Goal: Communication & Community: Answer question/provide support

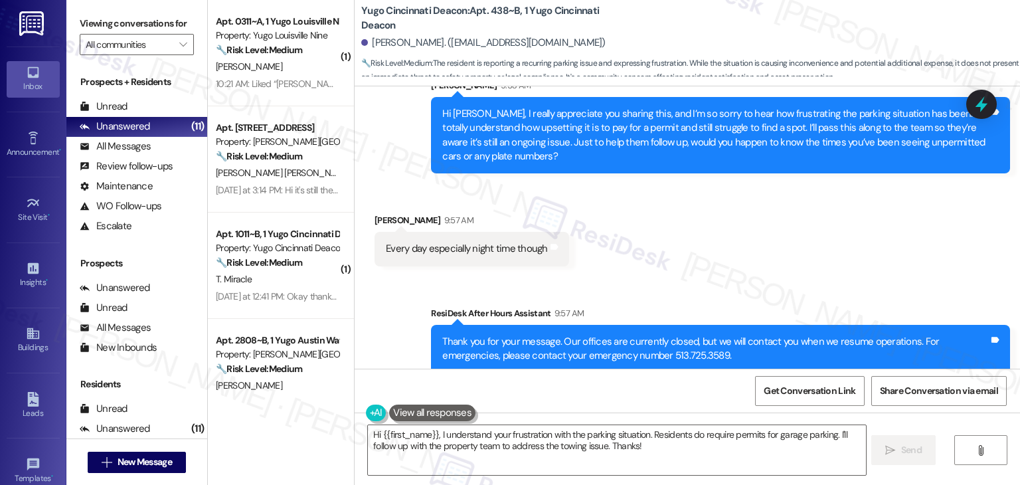
scroll to position [4768, 0]
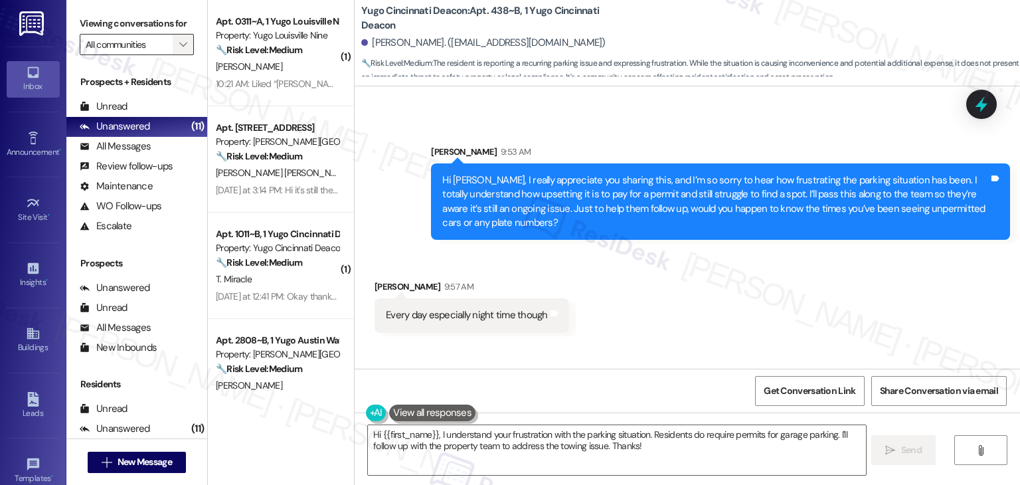
click at [173, 46] on button "" at bounding box center [183, 44] width 21 height 21
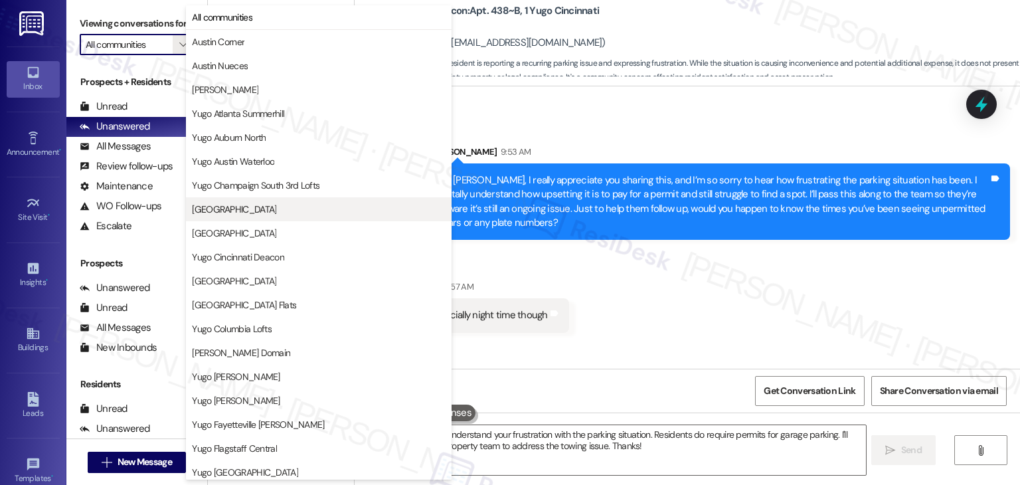
click at [233, 206] on span "[GEOGRAPHIC_DATA]" at bounding box center [234, 208] width 84 height 13
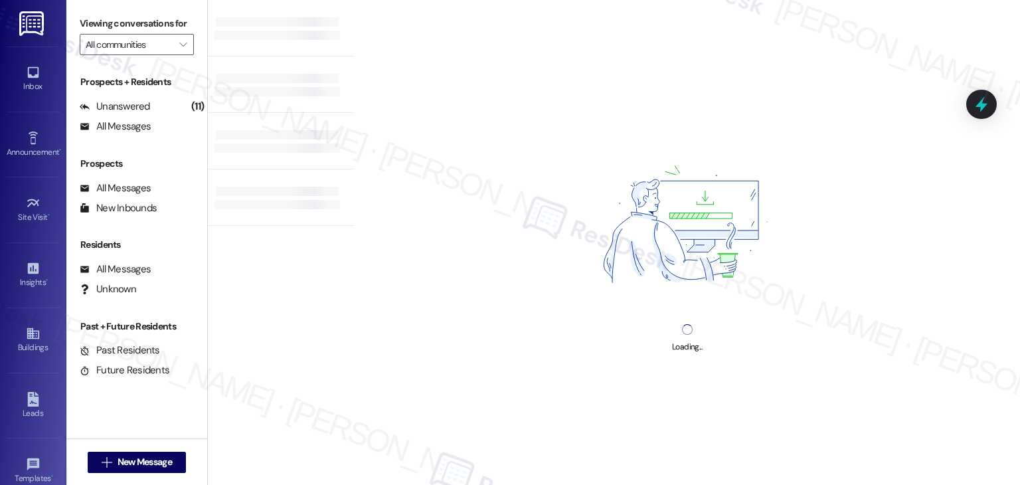
type input "[GEOGRAPHIC_DATA]"
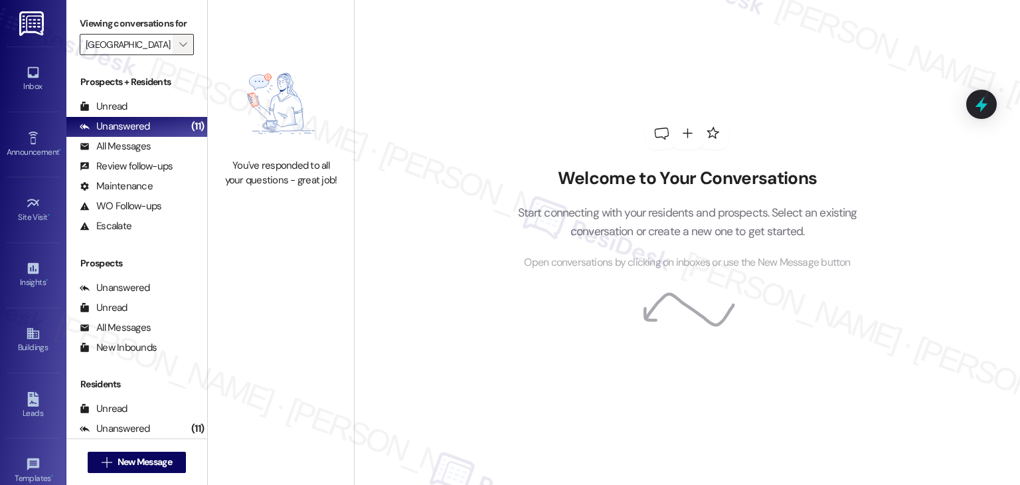
click at [177, 42] on span "" at bounding box center [183, 44] width 13 height 21
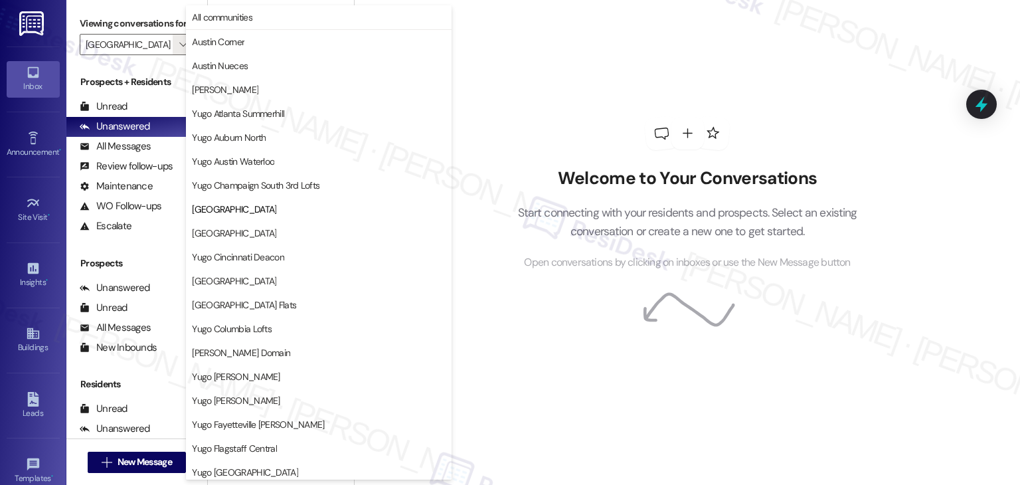
click at [25, 82] on div "Inbox" at bounding box center [33, 86] width 66 height 13
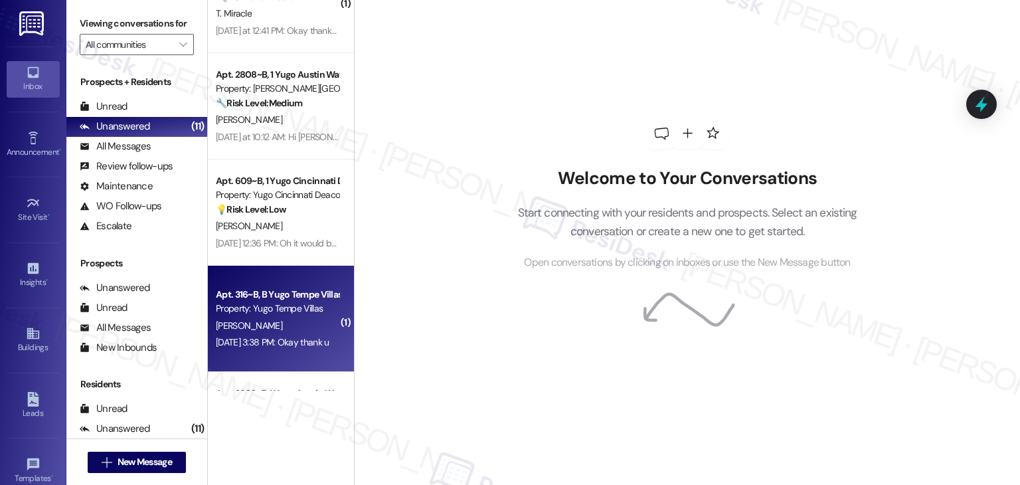
scroll to position [398, 0]
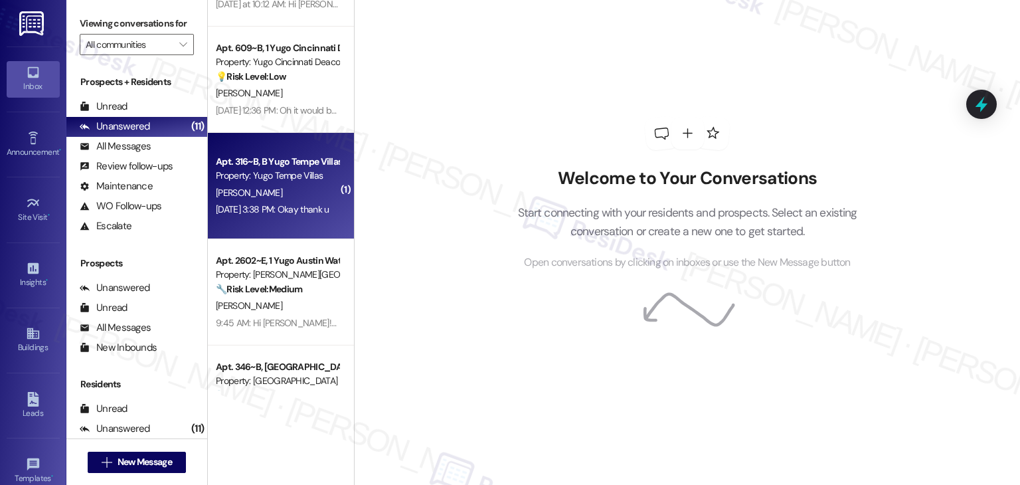
click at [294, 189] on div "[PERSON_NAME]" at bounding box center [276, 193] width 125 height 17
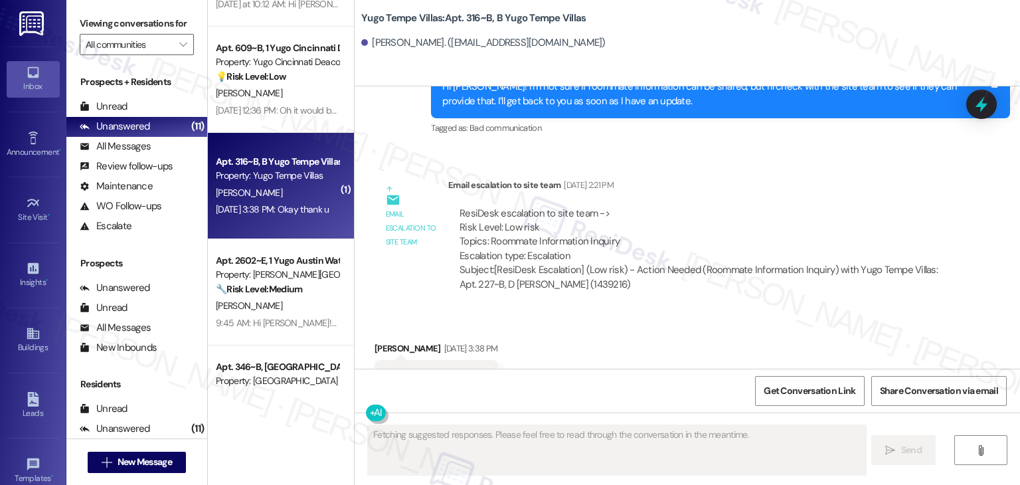
scroll to position [813, 0]
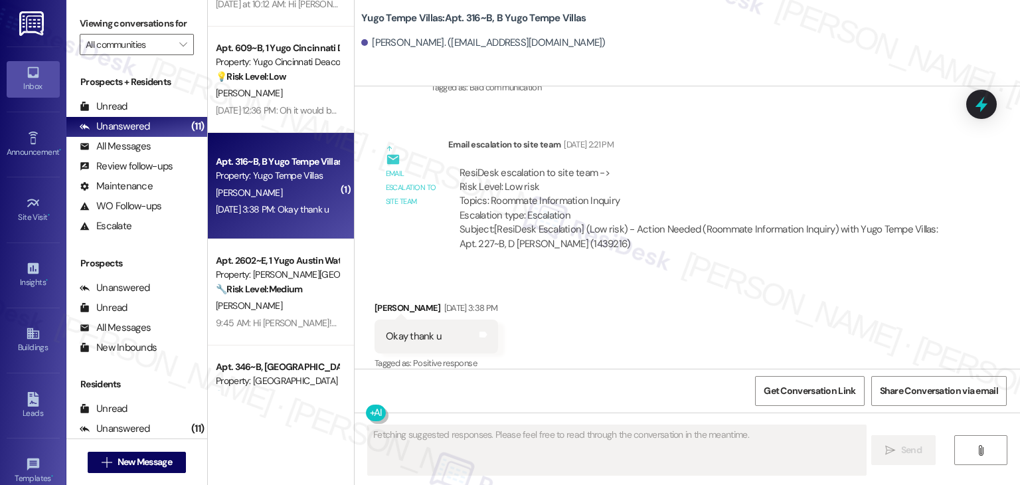
click at [597, 293] on div "Received via SMS [PERSON_NAME] [DATE] 3:38 PM Okay thank u Tags and notes Tagge…" at bounding box center [686, 327] width 665 height 112
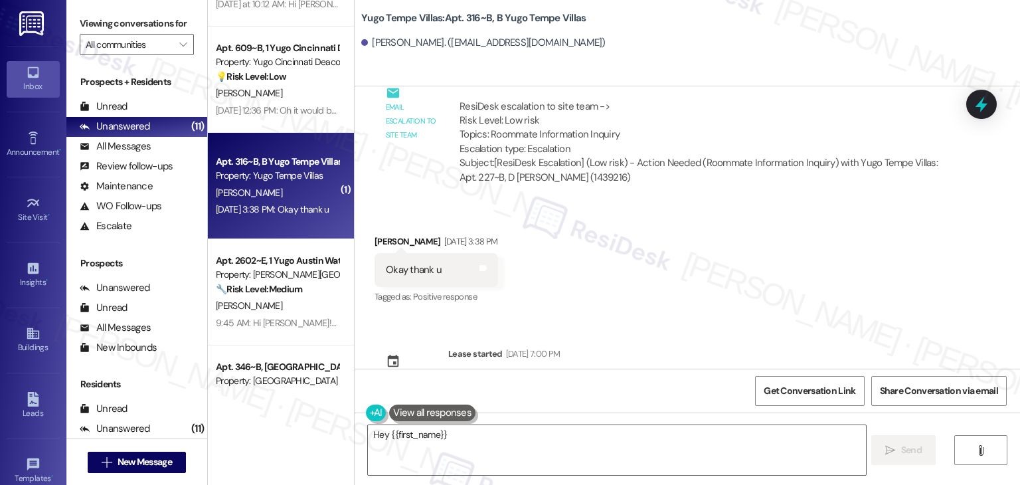
scroll to position [892, 0]
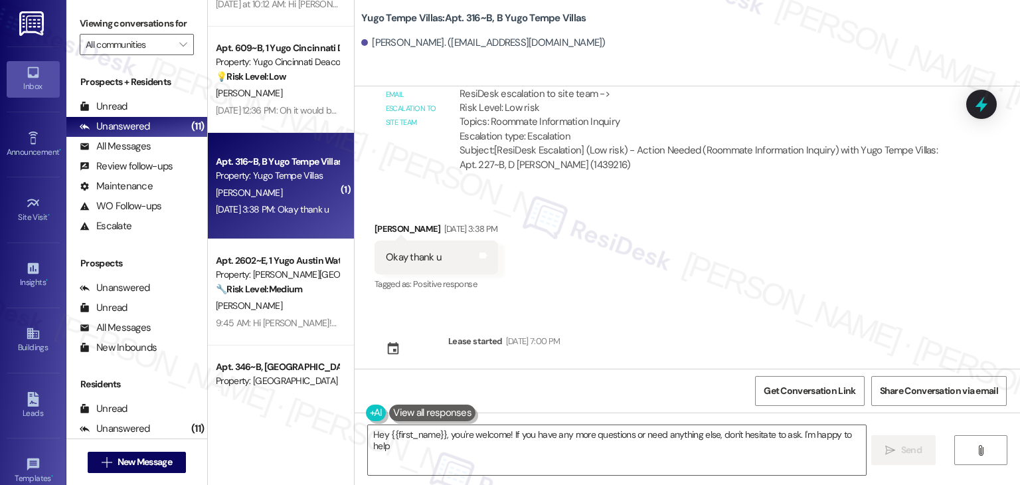
type textarea "Hey {{first_name}}, you're welcome! If you have any more questions or need anyt…"
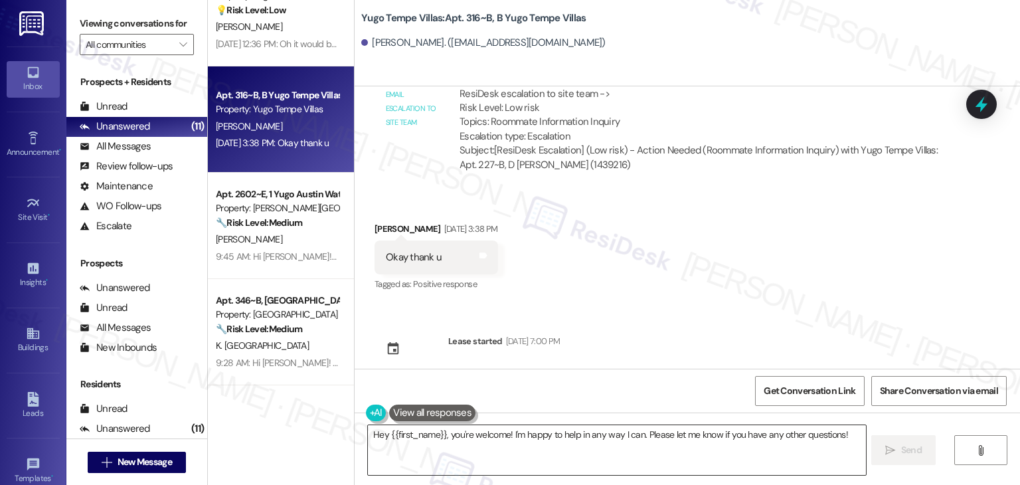
click at [520, 435] on textarea "Hey {{first_name}}, you're welcome! I'm happy to help in any way I can. Please …" at bounding box center [616, 450] width 497 height 50
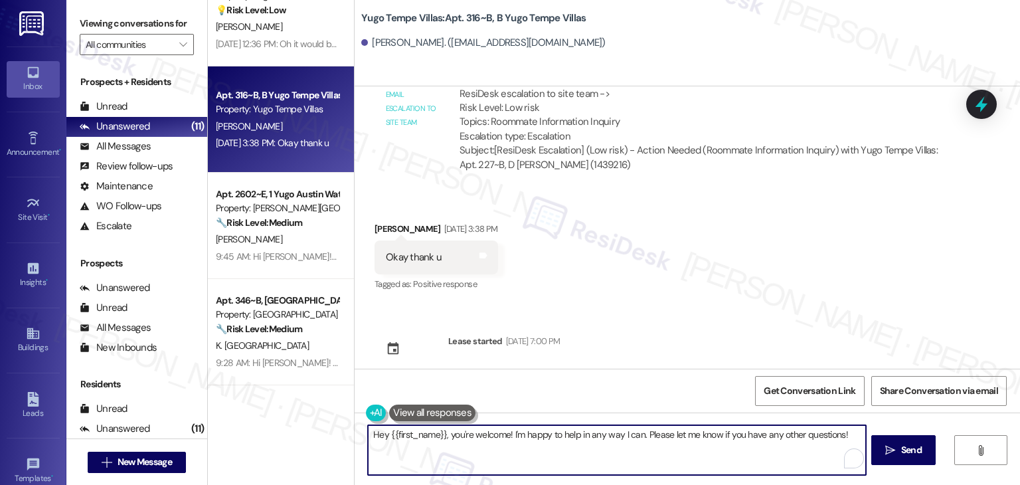
click at [520, 435] on textarea "Hey {{first_name}}, you're welcome! I'm happy to help in any way I can. Please …" at bounding box center [616, 450] width 497 height 50
paste textarea "i {{first_name}}, hope you're having a wonderful day! Just wanted to follow up …"
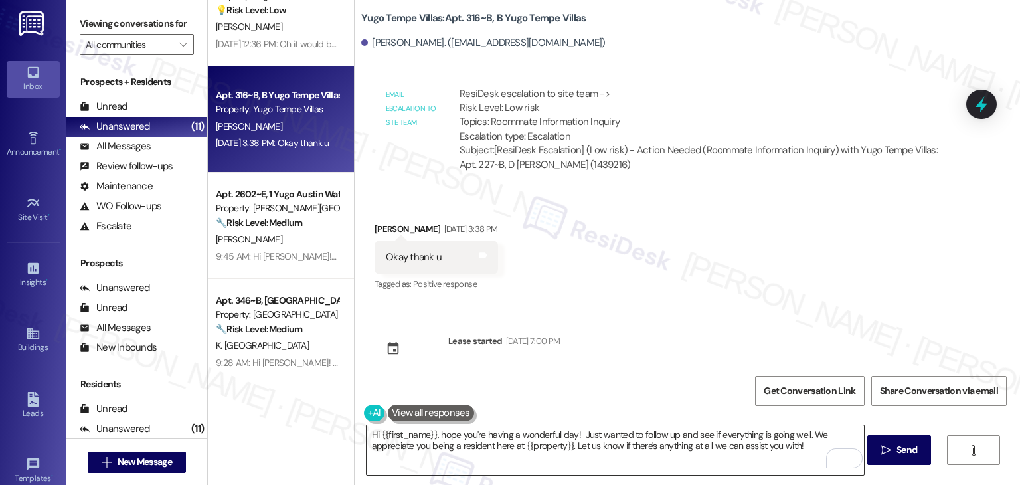
click at [463, 463] on textarea "Hi {{first_name}}, hope you're having a wonderful day! Just wanted to follow up…" at bounding box center [614, 450] width 497 height 50
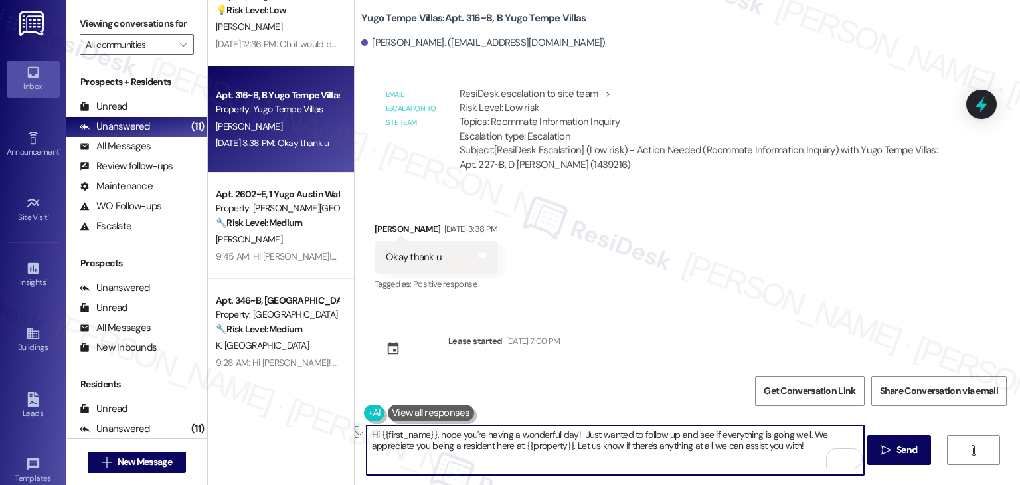
drag, startPoint x: 805, startPoint y: 446, endPoint x: 569, endPoint y: 447, distance: 236.3
click at [569, 447] on textarea "Hi {{first_name}}, hope you're having a wonderful day! Just wanted to follow up…" at bounding box center [614, 450] width 497 height 50
paste textarea "Feel free to reach out if you have any other concerns. We're here to help."
click at [725, 444] on textarea "Hi {{first_name}}, hope you're having a wonderful day! Just wanted to follow up…" at bounding box center [614, 450] width 497 height 50
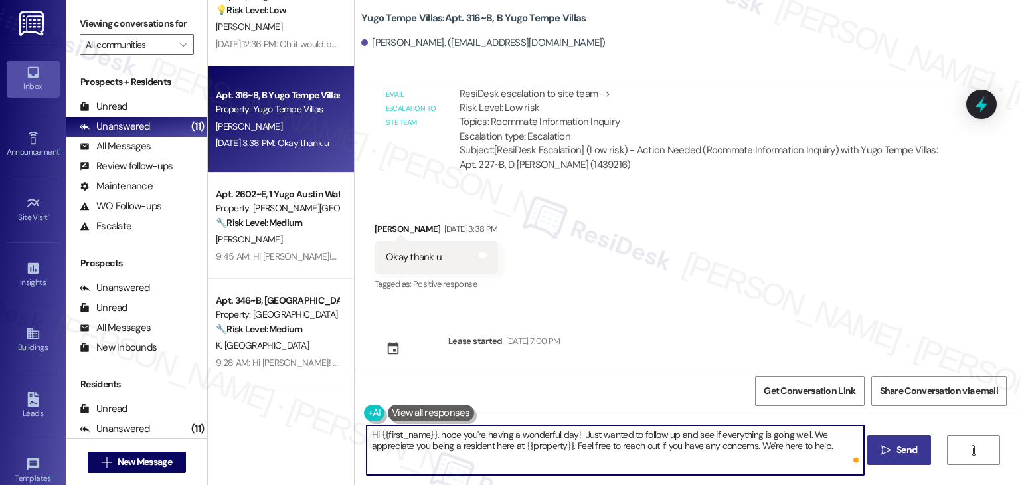
type textarea "Hi {{first_name}}, hope you're having a wonderful day! Just wanted to follow up…"
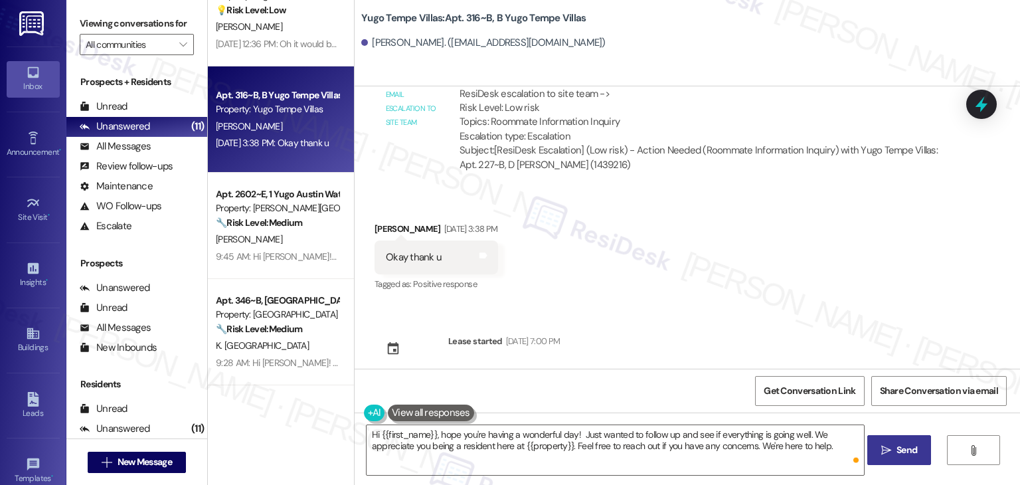
click at [896, 456] on span "Send" at bounding box center [906, 450] width 21 height 14
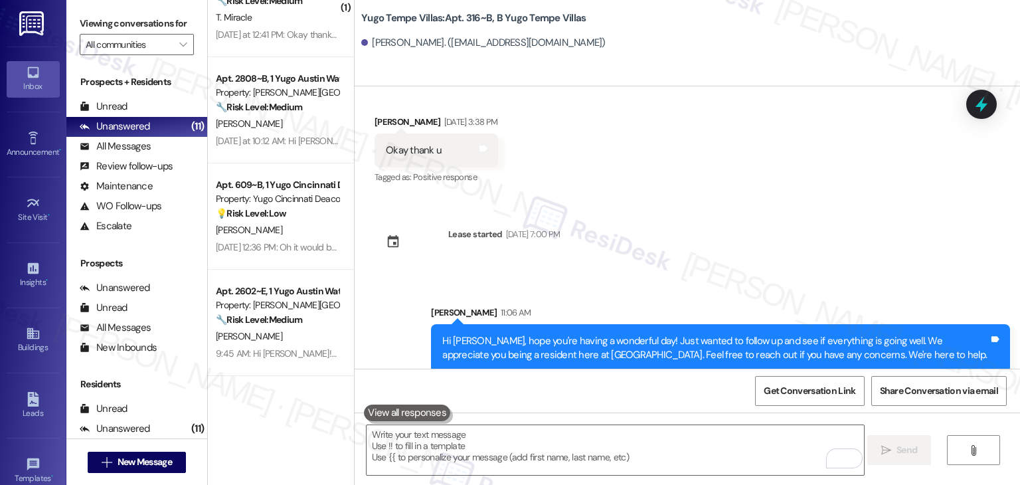
scroll to position [260, 0]
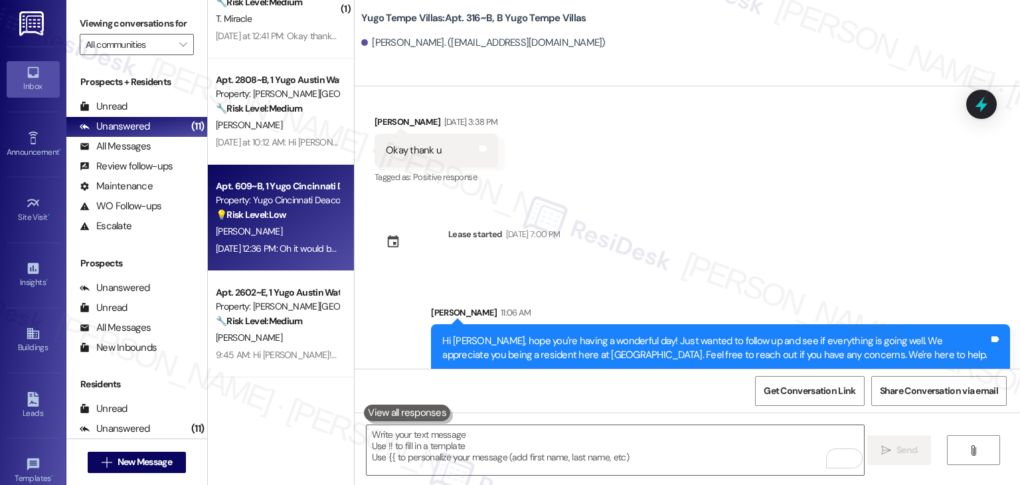
click at [277, 224] on div "[PERSON_NAME]" at bounding box center [276, 231] width 125 height 17
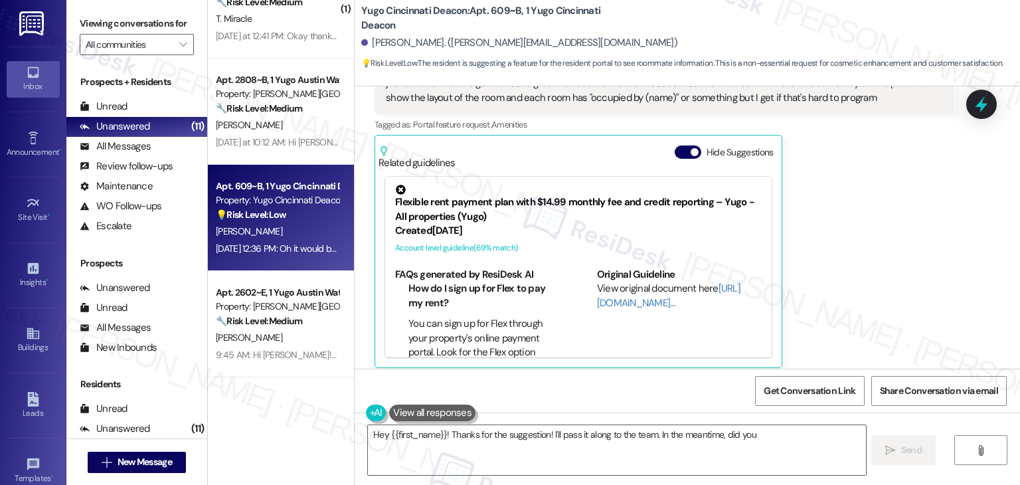
scroll to position [725, 0]
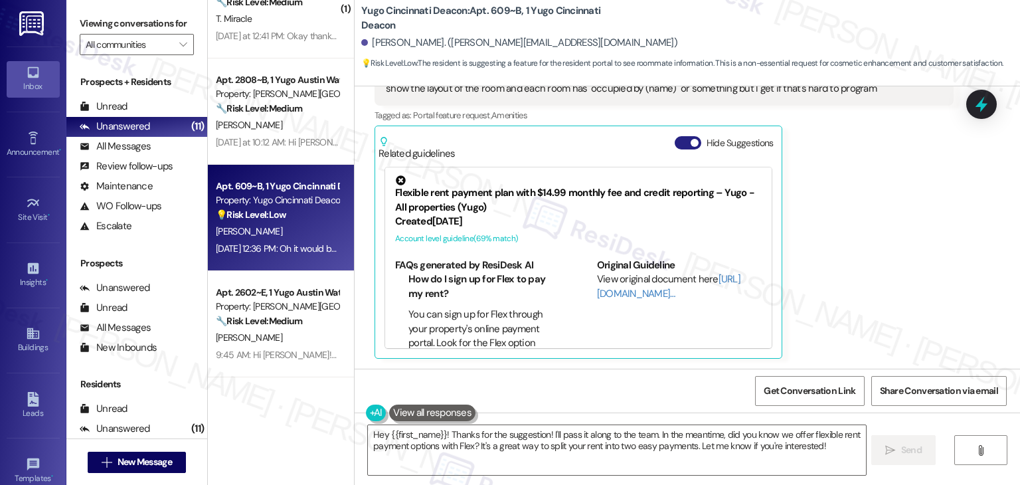
click at [676, 143] on button "Hide Suggestions" at bounding box center [687, 142] width 27 height 13
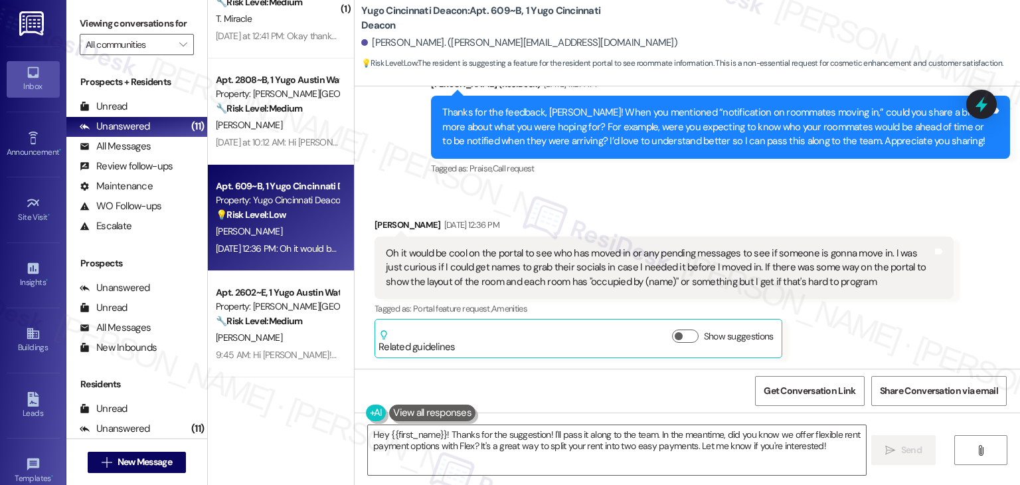
scroll to position [531, 0]
click at [697, 139] on div "Thanks for the feedback, [PERSON_NAME]! When you mentioned “notification on roo…" at bounding box center [715, 127] width 546 height 42
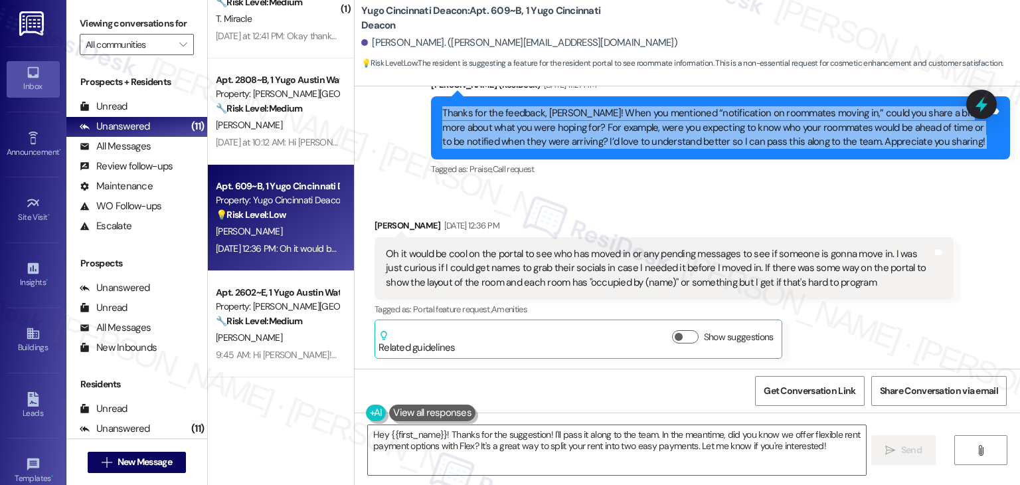
click at [697, 139] on div "Thanks for the feedback, [PERSON_NAME]! When you mentioned “notification on roo…" at bounding box center [715, 127] width 546 height 42
copy div "Thanks for the feedback, [PERSON_NAME]! When you mentioned “notification on roo…"
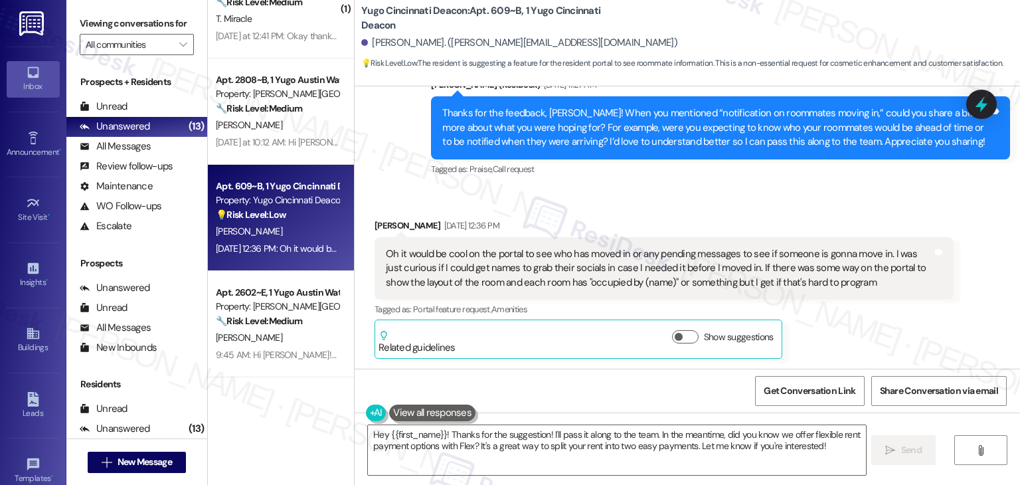
click at [461, 280] on div "Oh it would be cool on the portal to see who has moved in or any pending messag…" at bounding box center [659, 268] width 546 height 42
click at [462, 272] on div "Oh it would be cool on the portal to see who has moved in or any pending messag…" at bounding box center [659, 268] width 546 height 42
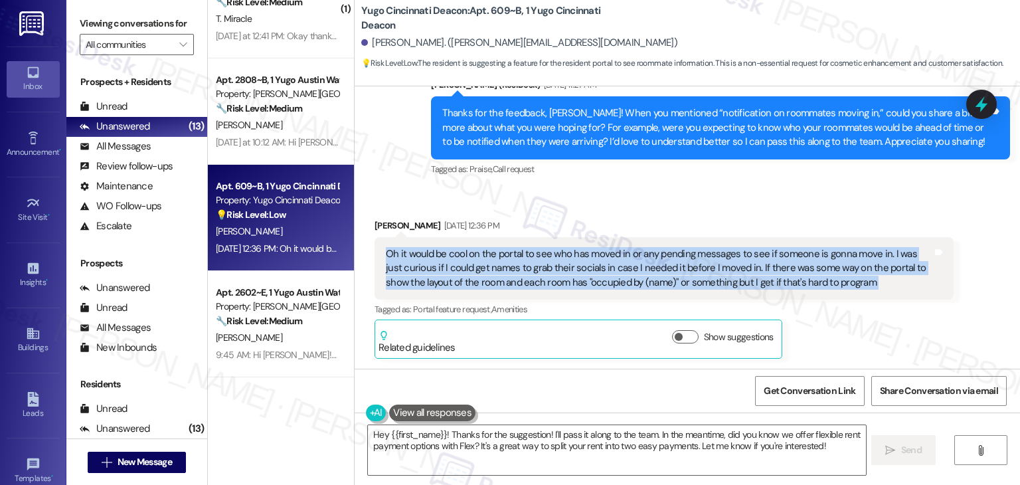
click at [462, 272] on div "Oh it would be cool on the portal to see who has moved in or any pending messag…" at bounding box center [659, 268] width 546 height 42
copy div "Oh it would be cool on the portal to see who has moved in or any pending messag…"
click at [526, 436] on textarea "Hey {{first_name}}! Thanks for the suggestion! I'll pass it along to the team. …" at bounding box center [616, 450] width 497 height 50
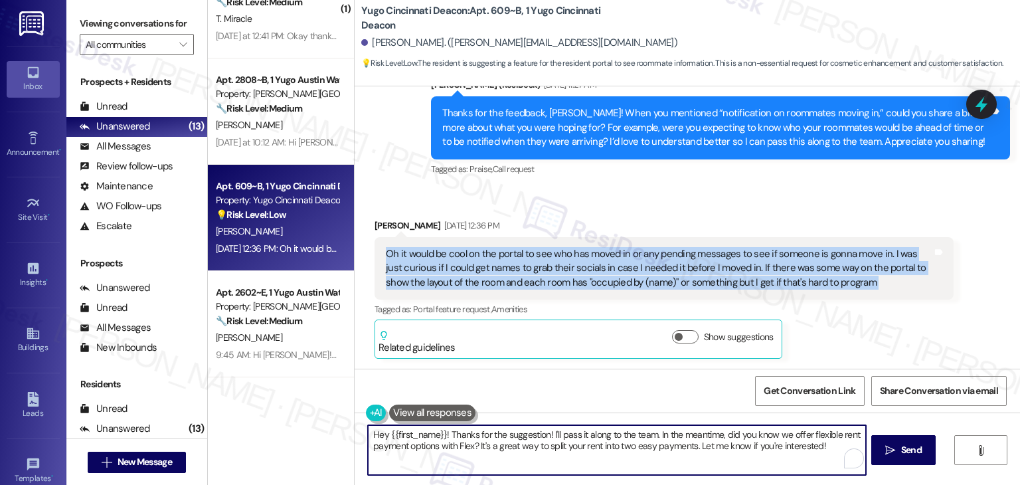
click at [526, 436] on textarea "Hey {{first_name}}! Thanks for the suggestion! I'll pass it along to the team. …" at bounding box center [616, 450] width 497 height 50
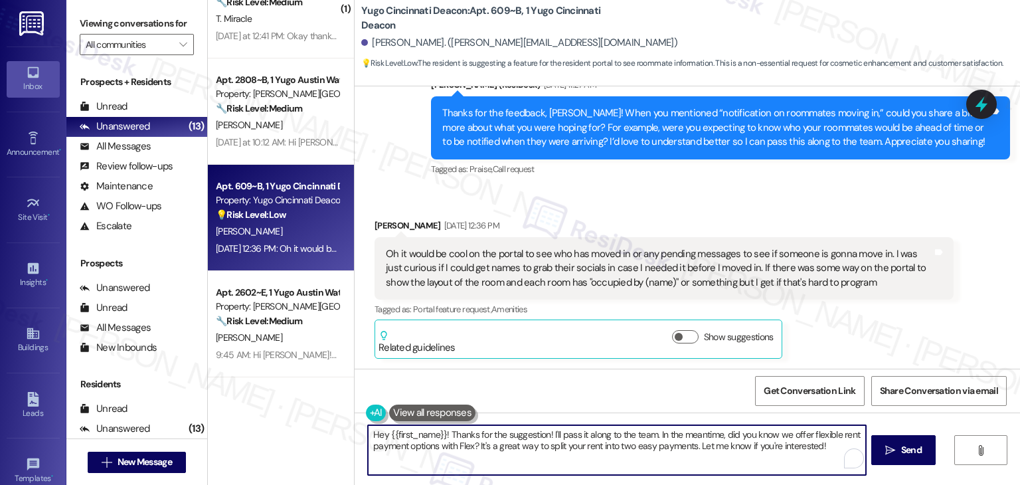
paste textarea "Thanks for explaining that, [PERSON_NAME]! That’s a thoughtful suggestion—it ma…"
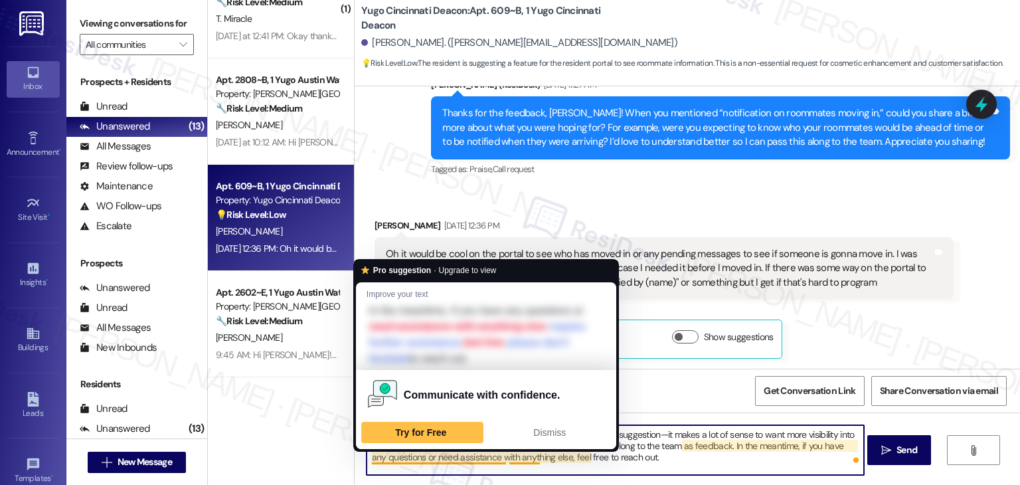
click at [658, 451] on textarea "Thanks for explaining that, [PERSON_NAME]! That’s a thoughtful suggestion—it ma…" at bounding box center [614, 450] width 497 height 50
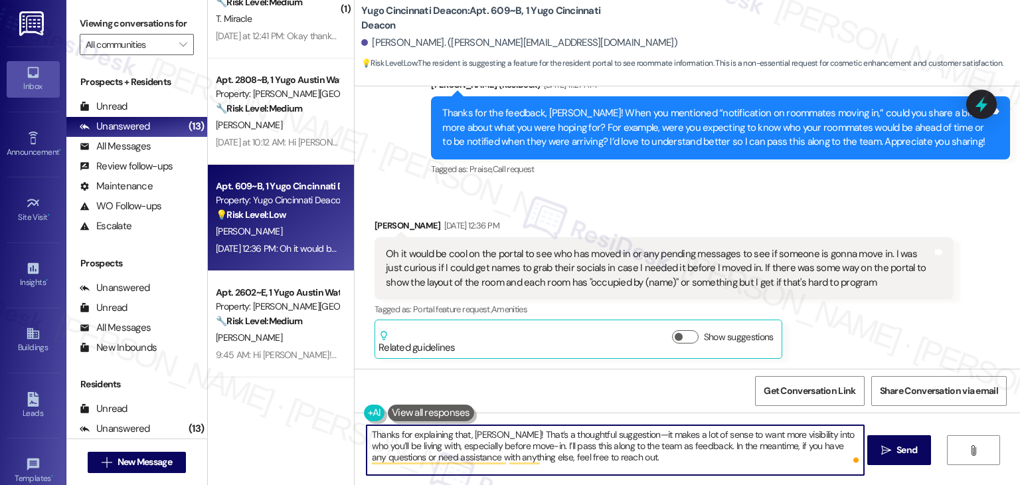
click at [611, 459] on textarea "Thanks for explaining that, [PERSON_NAME]! That’s a thoughtful suggestion—it ma…" at bounding box center [614, 450] width 497 height 50
type textarea "Thanks for explaining that, [PERSON_NAME]! That’s a thoughtful suggestion—it ma…"
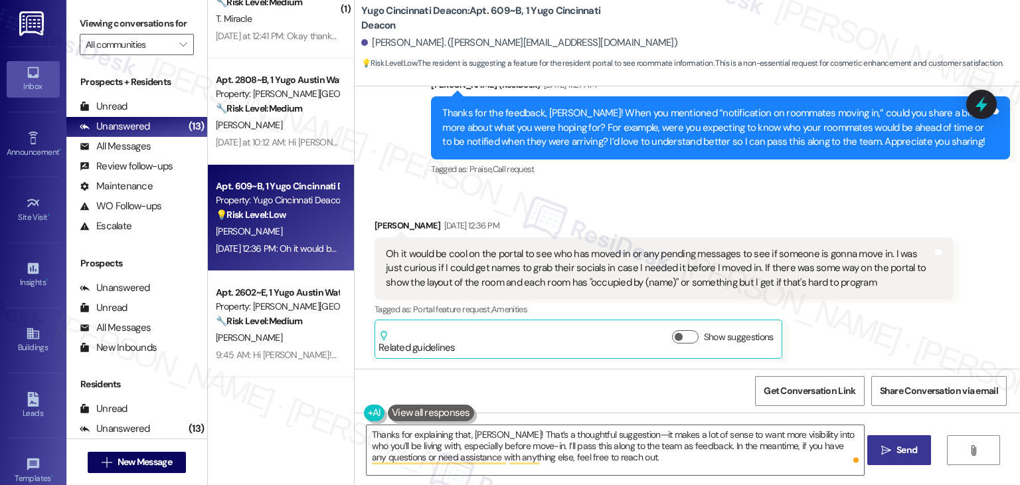
click at [900, 455] on span "Send" at bounding box center [906, 450] width 21 height 14
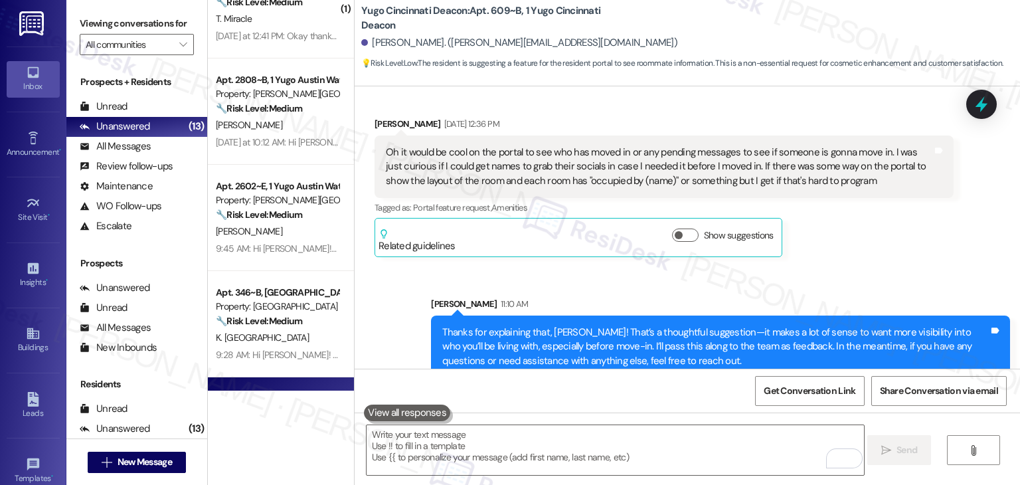
scroll to position [653, 0]
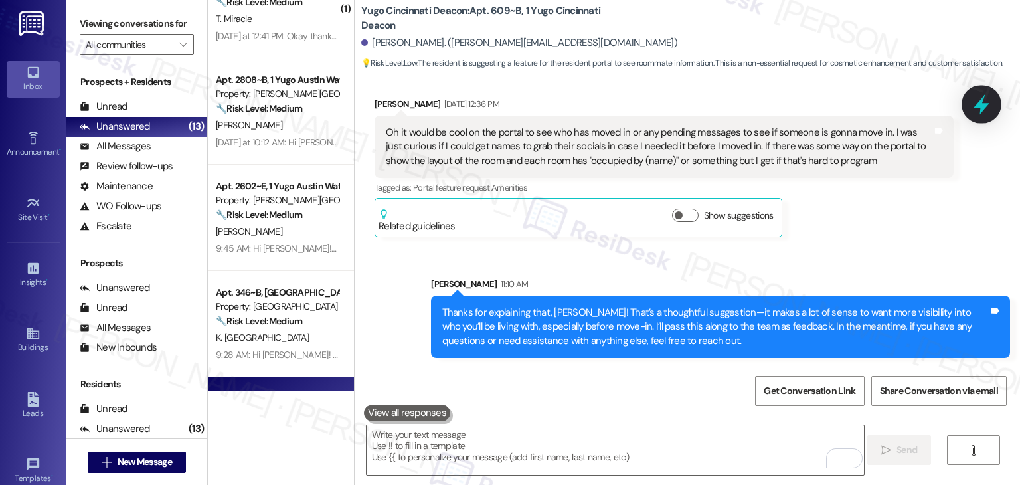
click at [971, 110] on div at bounding box center [981, 104] width 40 height 38
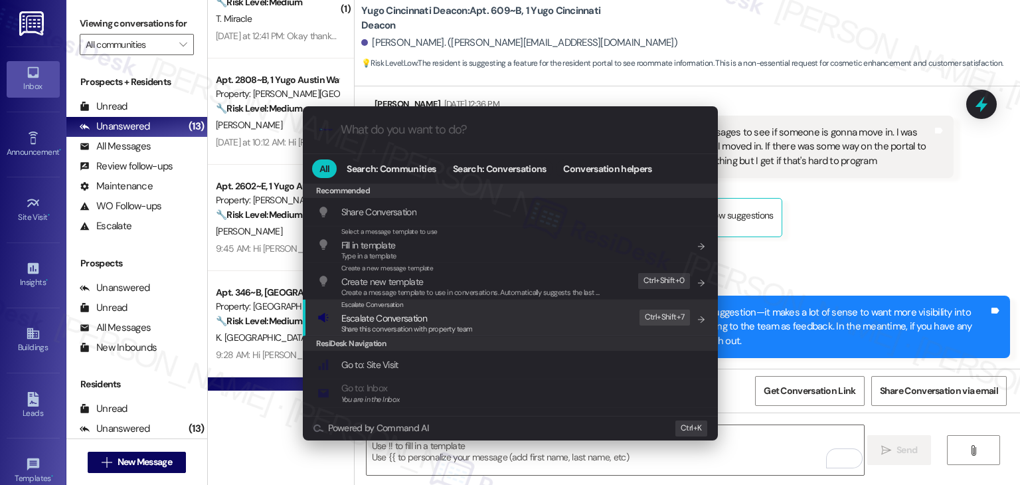
click at [450, 322] on span "Escalate Conversation" at bounding box center [406, 318] width 131 height 15
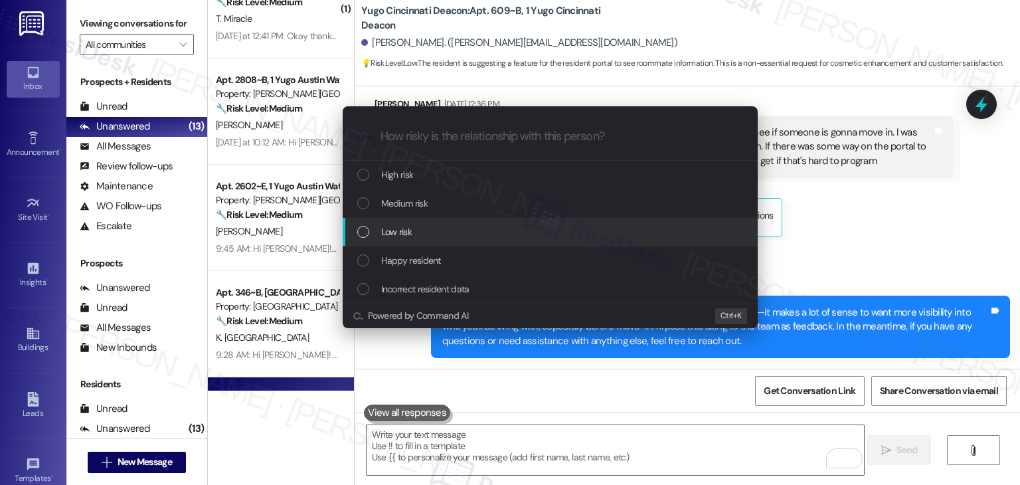
click at [852, 243] on div "Escalate Conversation How risky is the relationship with this person? Topics (e…" at bounding box center [510, 242] width 1020 height 485
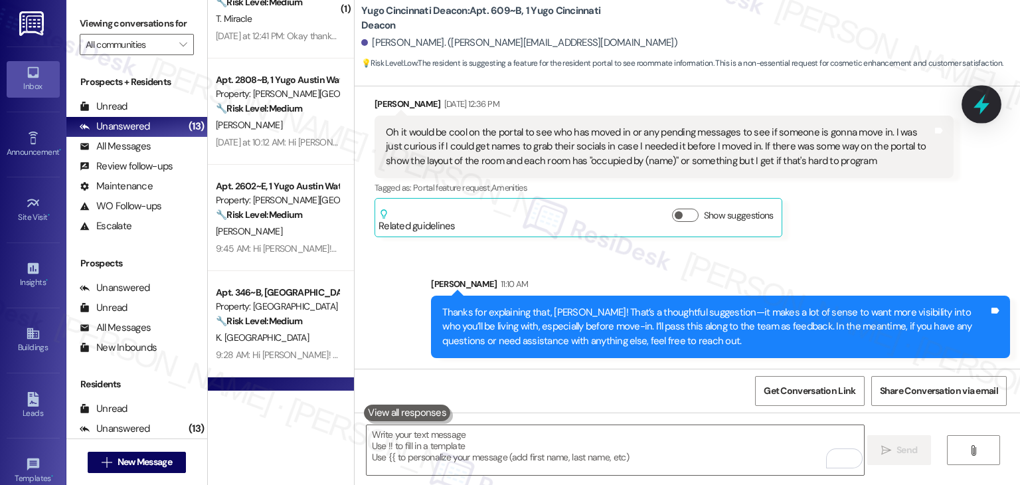
click at [986, 106] on icon at bounding box center [981, 104] width 16 height 21
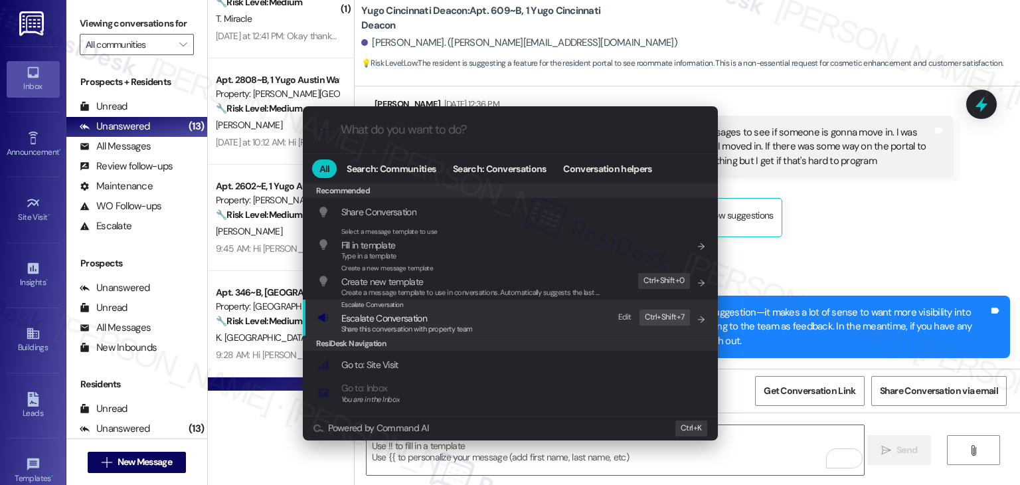
click at [388, 319] on span "Escalate Conversation" at bounding box center [384, 318] width 86 height 12
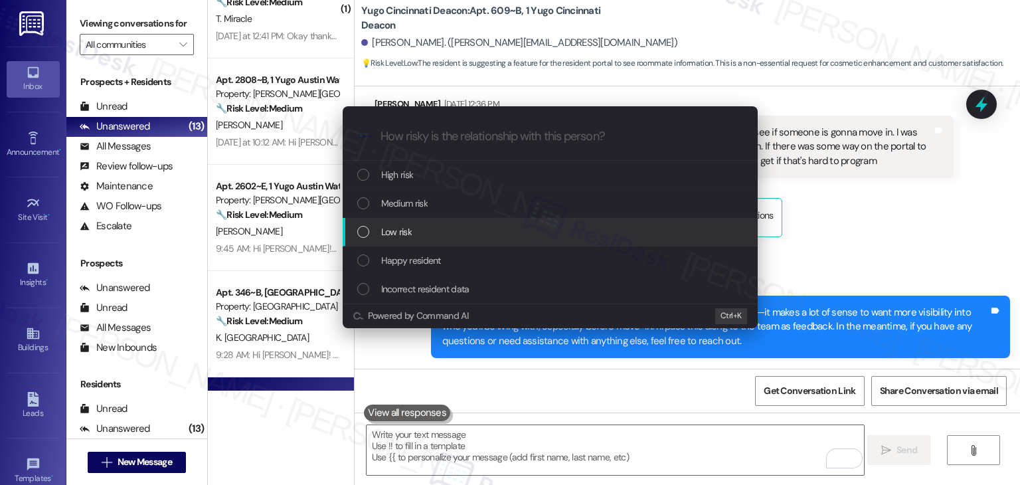
click at [358, 235] on div "List of options" at bounding box center [363, 232] width 12 height 12
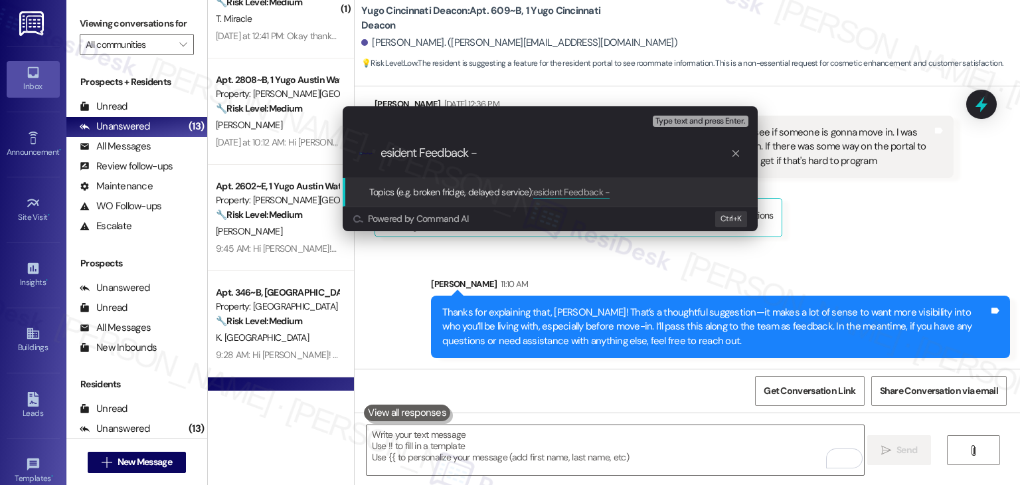
paste input "Roommate Info & Move-In Visibility on Resident Portal"
drag, startPoint x: 406, startPoint y: 156, endPoint x: 362, endPoint y: 156, distance: 44.5
click at [362, 156] on div ".cls-1{fill:#0a055f;}.cls-2{fill:#0cc4c4;} resideskLogoBlueOrange esident Feedb…" at bounding box center [550, 152] width 415 height 47
click at [382, 151] on input "esident Feedback - Roommate Info & Move-In Visibility on Resident Portal" at bounding box center [555, 153] width 350 height 14
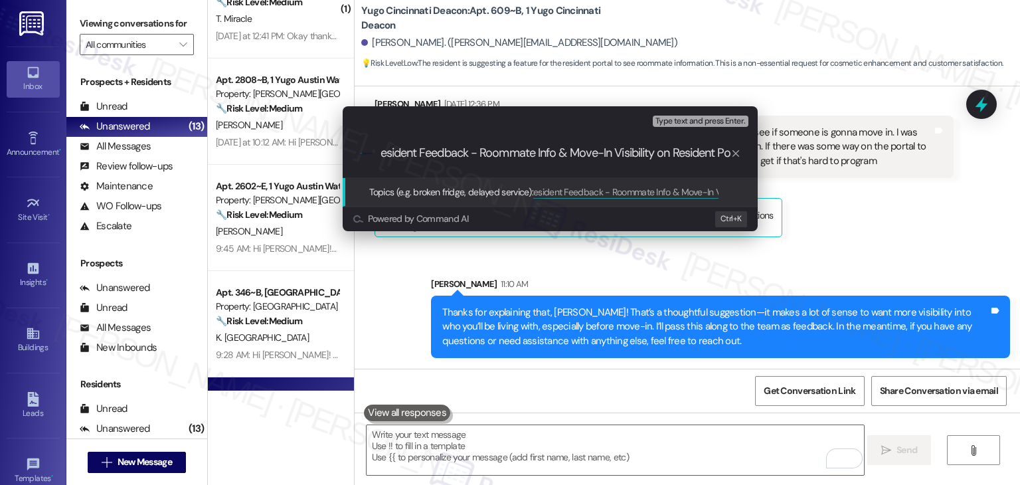
type input "Resident Feedback - Roommate Info & Move-In Visibility on Resident Portal"
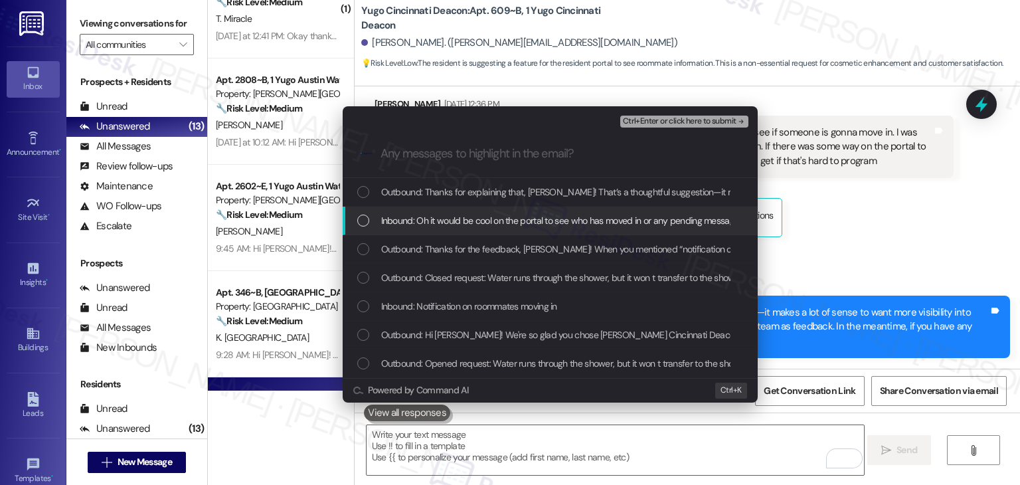
click at [360, 215] on div "List of options" at bounding box center [363, 220] width 12 height 12
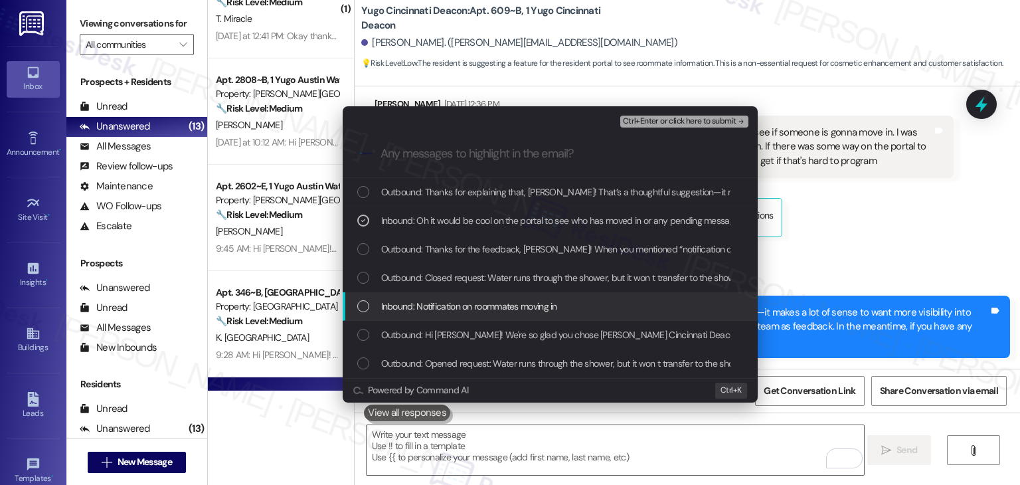
click at [364, 305] on div "List of options" at bounding box center [363, 306] width 12 height 12
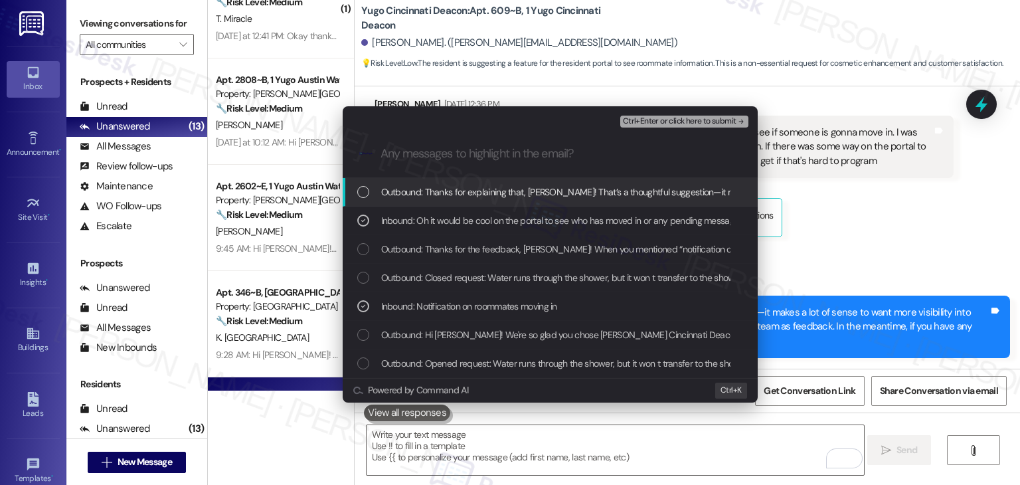
click at [706, 122] on span "Ctrl+Enter or click here to submit" at bounding box center [680, 121] width 114 height 9
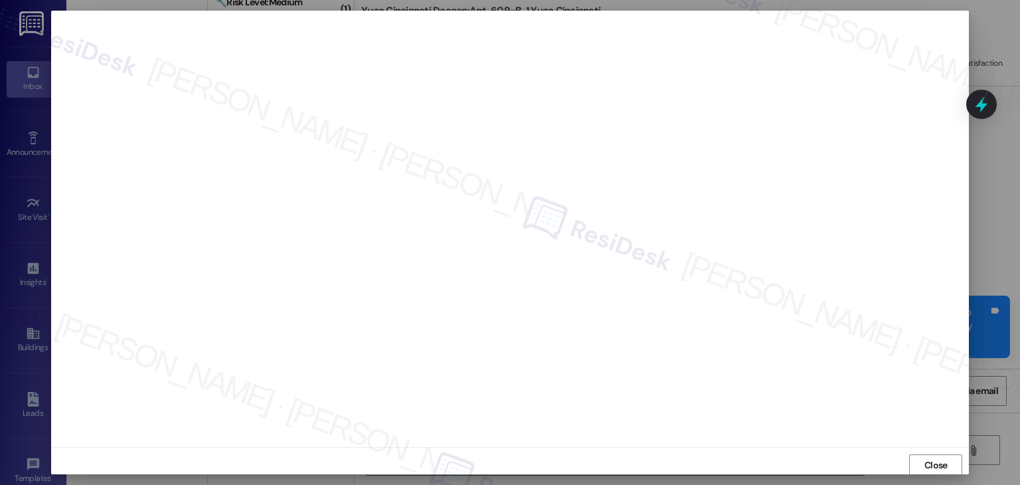
scroll to position [1, 0]
click at [945, 467] on span "Close" at bounding box center [935, 464] width 29 height 14
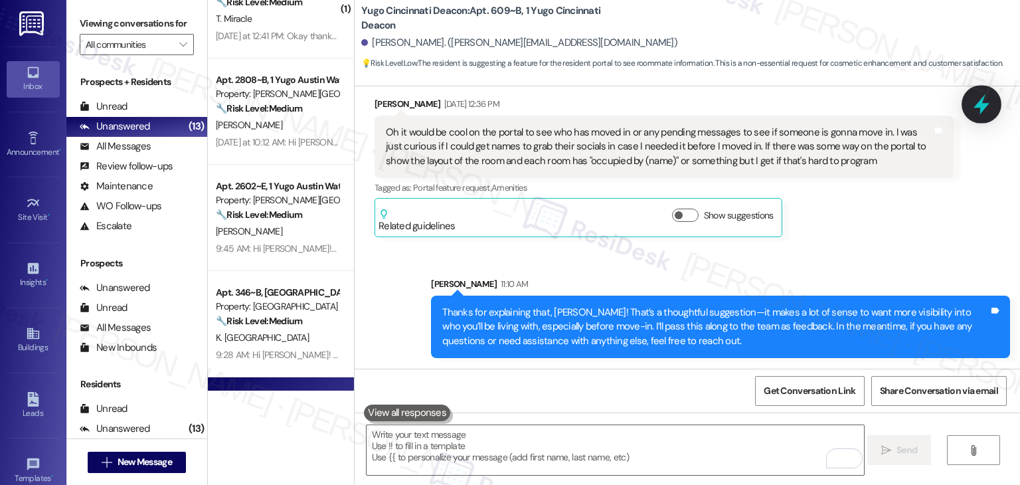
click at [972, 114] on icon at bounding box center [981, 104] width 23 height 23
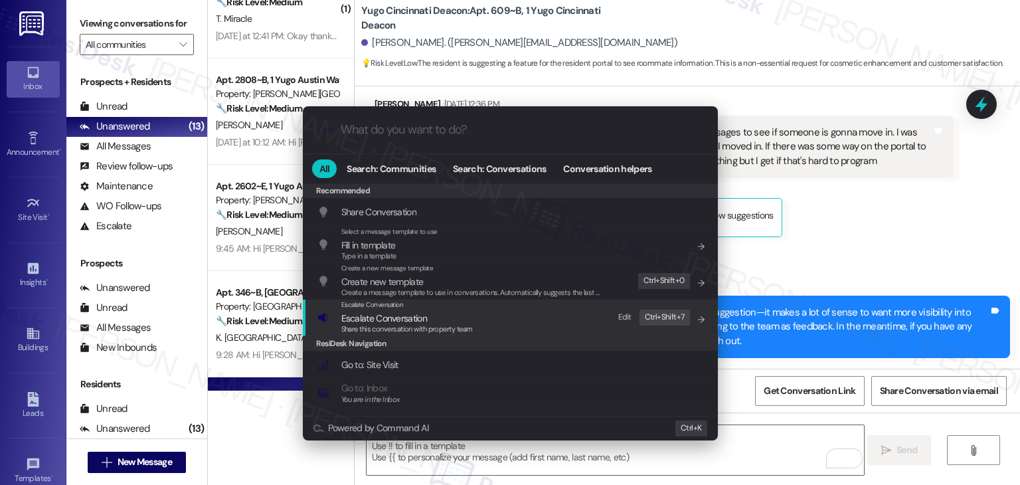
drag, startPoint x: 388, startPoint y: 321, endPoint x: 403, endPoint y: 323, distance: 15.5
click at [388, 321] on span "Escalate Conversation" at bounding box center [384, 318] width 86 height 12
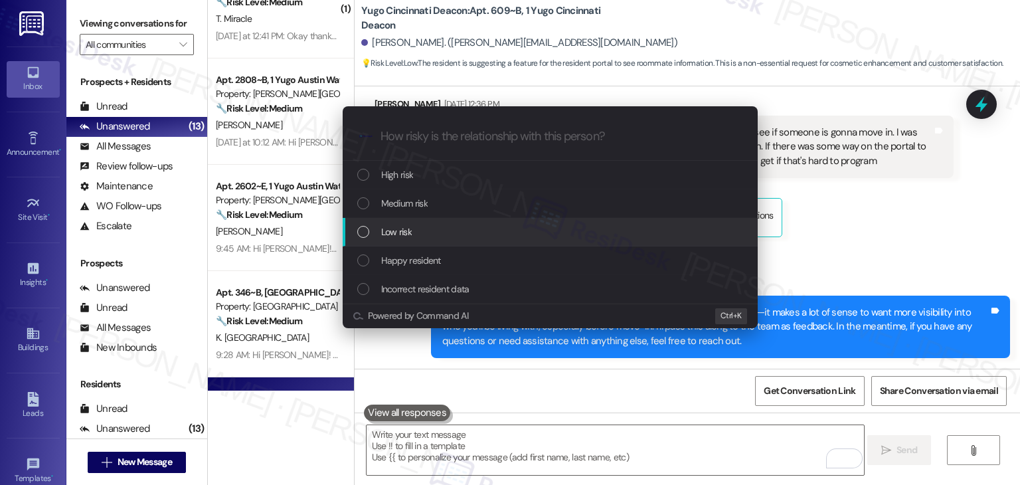
click at [364, 233] on div "List of options" at bounding box center [363, 232] width 12 height 12
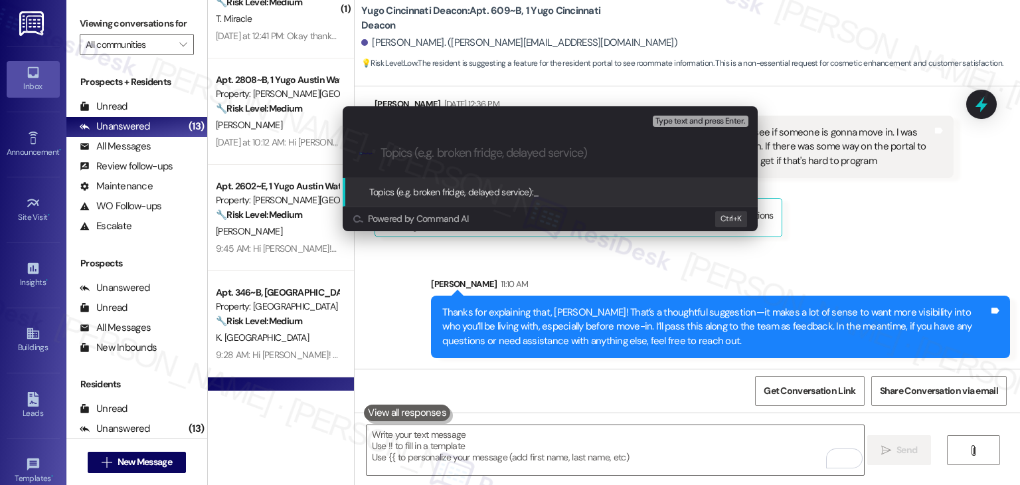
paste input "Resident Feedback - Roommate Info & Move-In Visibility on Resident Portal"
type input "Resident Feedback - Roommate Info & Move-In Visibility on Resident Portal"
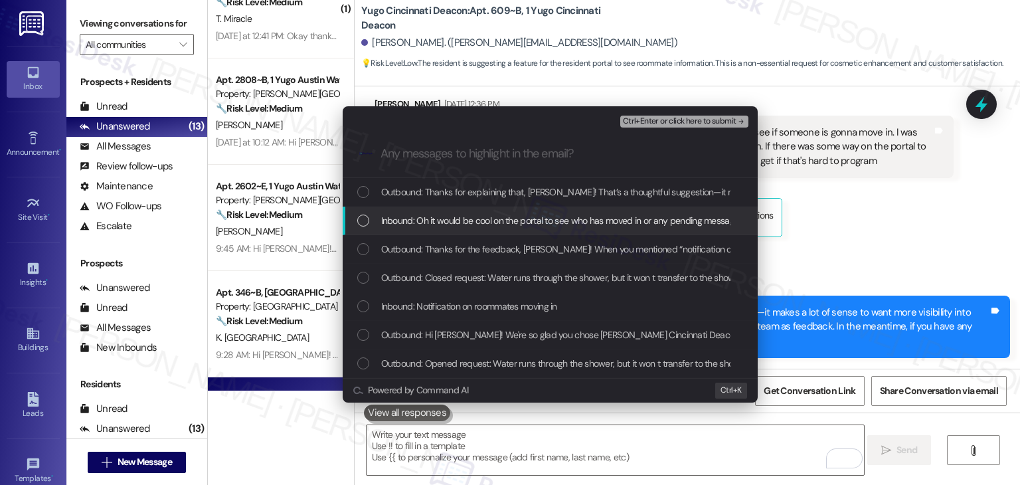
click at [358, 221] on div "List of options" at bounding box center [363, 220] width 12 height 12
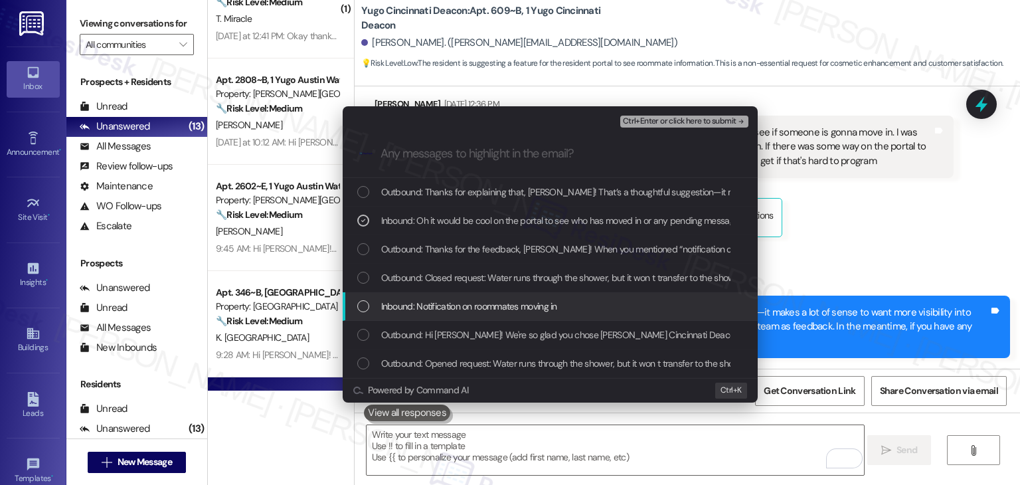
click at [366, 307] on div "List of options" at bounding box center [363, 306] width 12 height 12
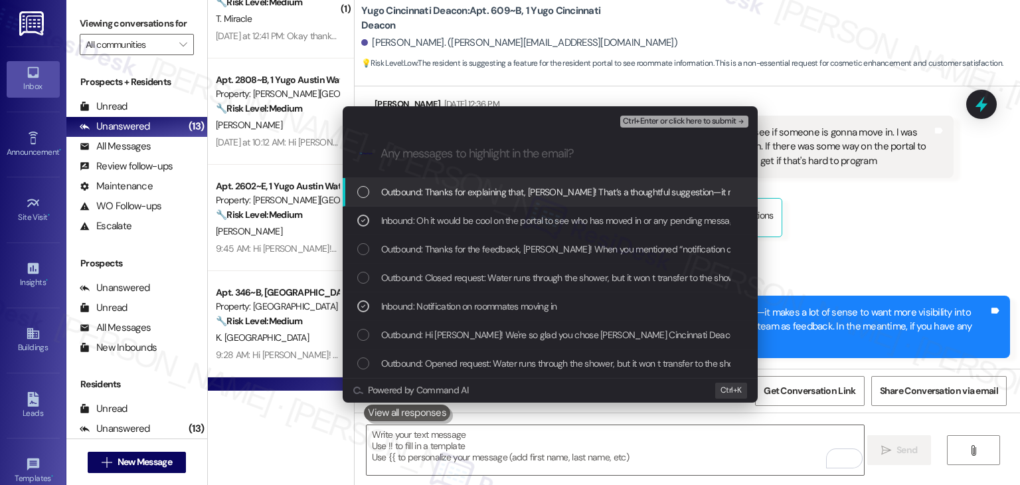
click at [706, 119] on span "Ctrl+Enter or click here to submit" at bounding box center [680, 121] width 114 height 9
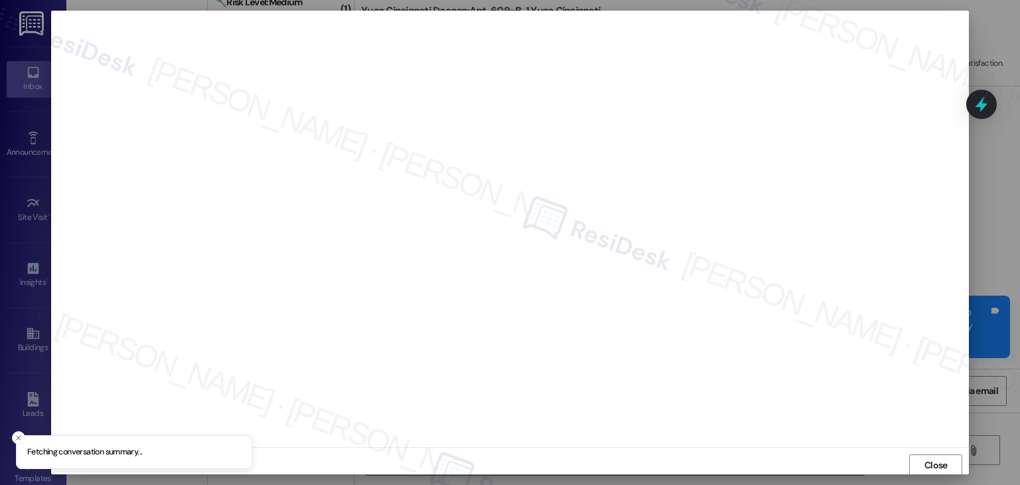
scroll to position [1, 0]
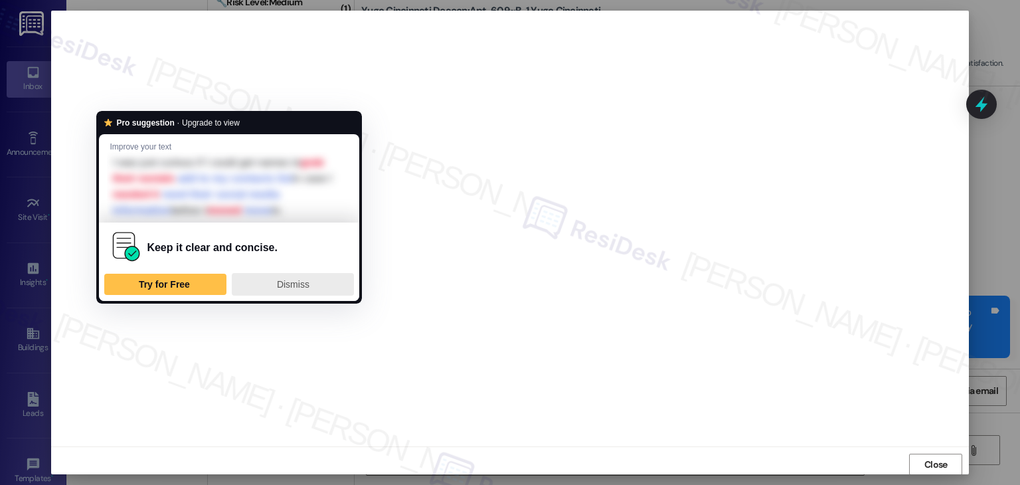
click at [265, 285] on div "Dismiss" at bounding box center [293, 283] width 110 height 21
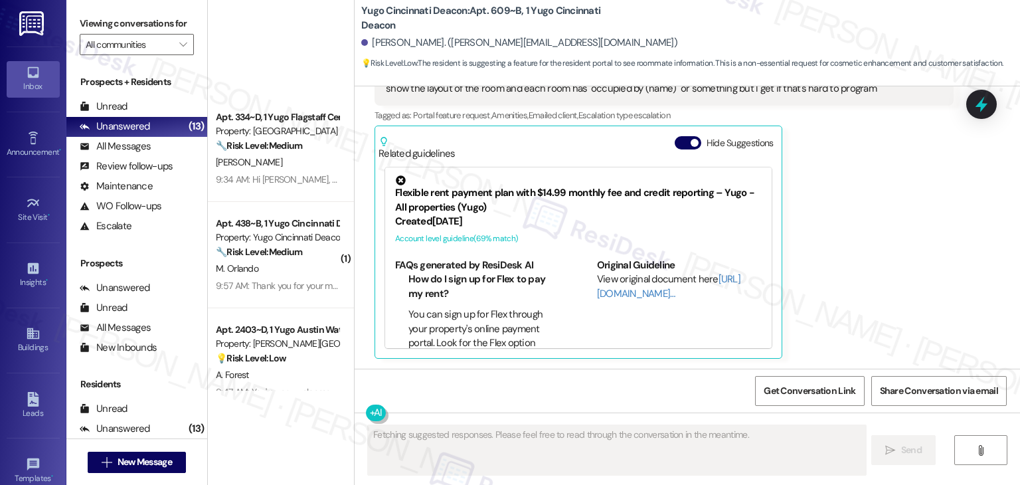
scroll to position [990, 0]
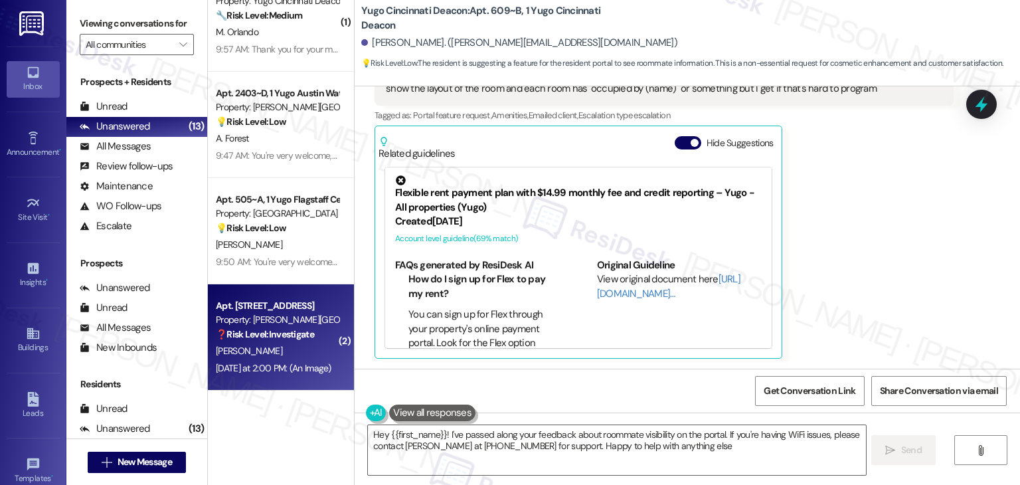
type textarea "Hey {{first_name}}! I've passed along your feedback about roommate visibility o…"
click at [276, 380] on div "Apt. 2301, [GEOGRAPHIC_DATA] Property: Yugo Austin Waterloo ❓ Risk Level: Inves…" at bounding box center [281, 337] width 146 height 106
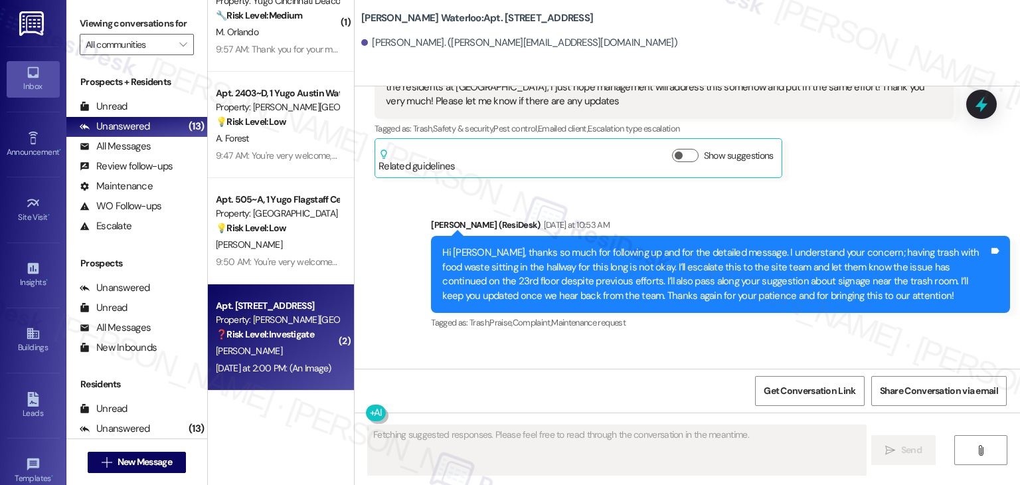
scroll to position [6670, 0]
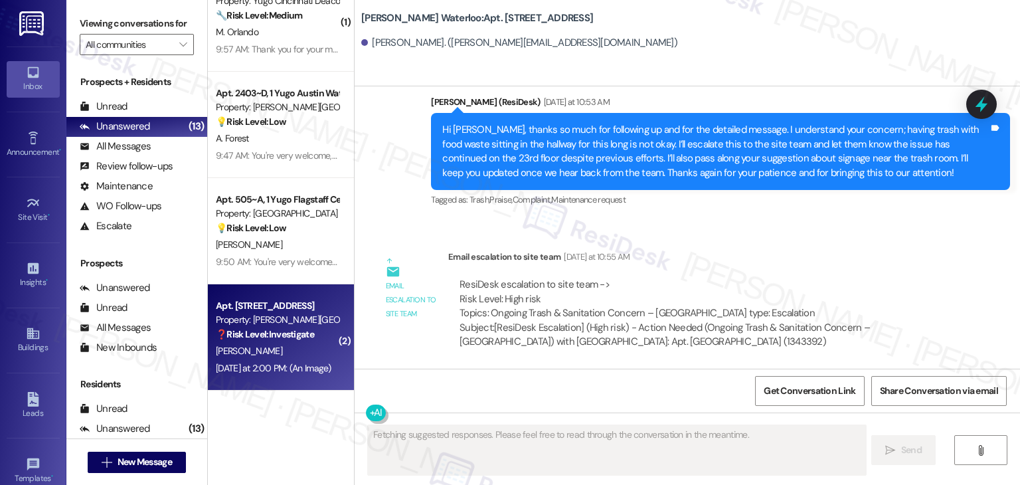
click at [890, 264] on div "WO Opened request: Water is dr... [DATE] 3:34 AM Status : Completed Show detail…" at bounding box center [686, 227] width 665 height 282
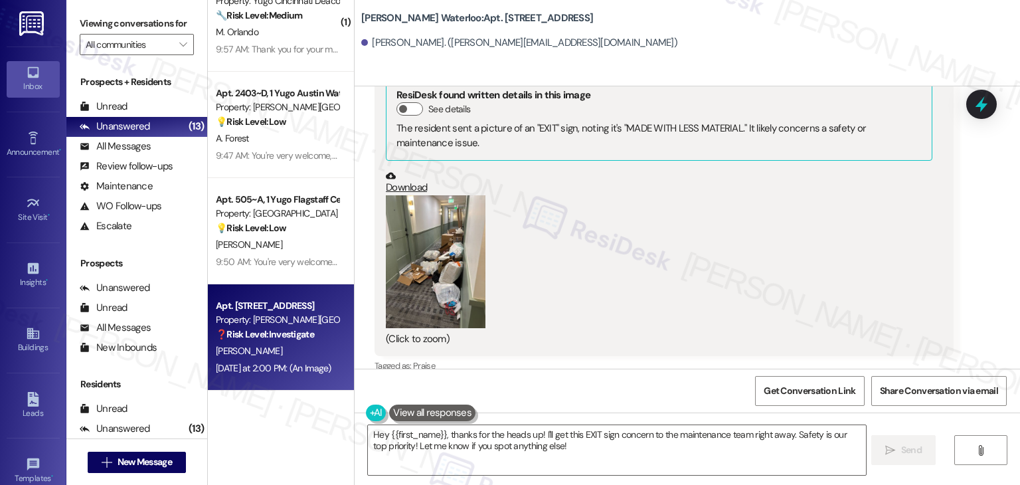
scroll to position [7134, 0]
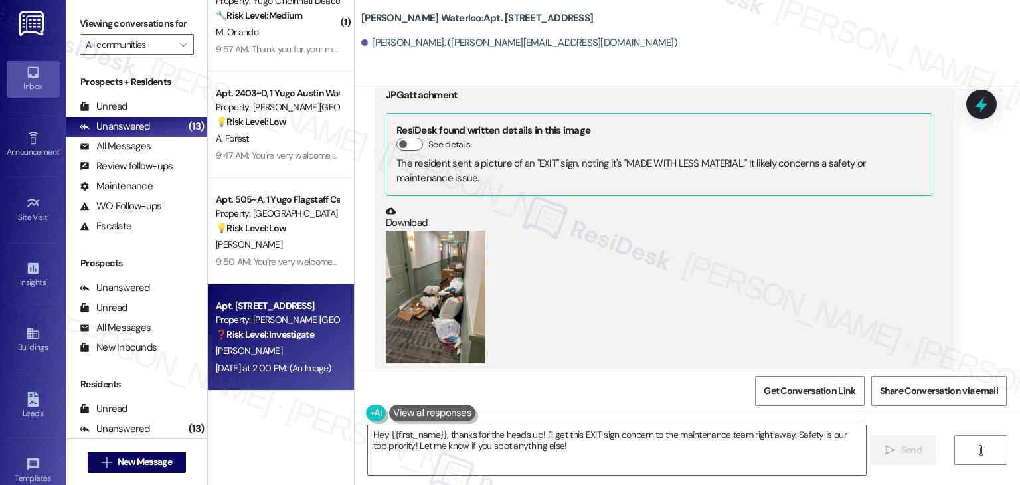
click at [445, 303] on button "Zoom image" at bounding box center [436, 296] width 100 height 133
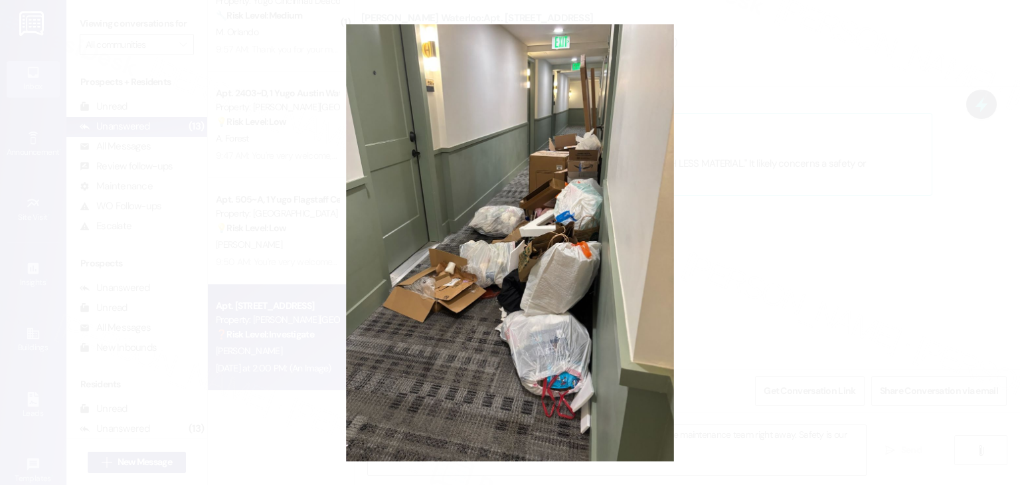
click at [724, 278] on button "Unzoom image" at bounding box center [510, 242] width 1020 height 485
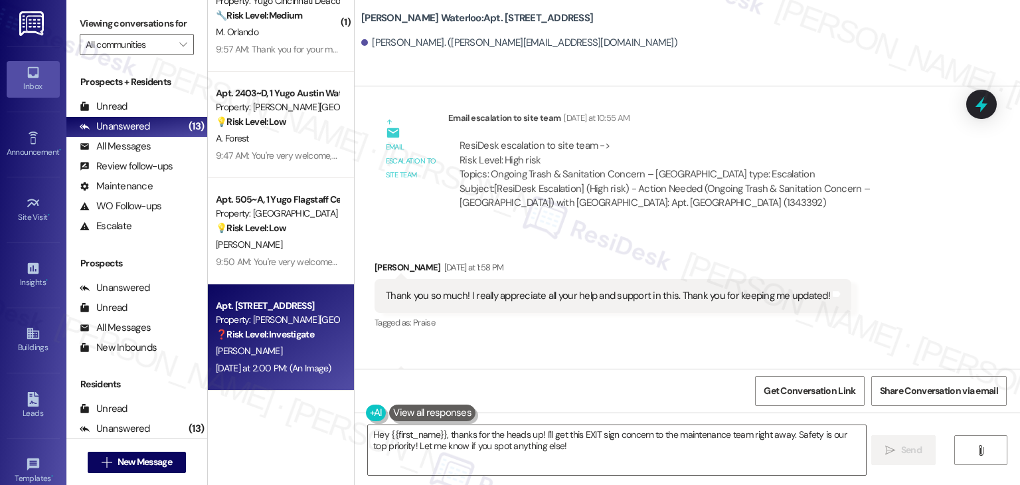
scroll to position [6802, 0]
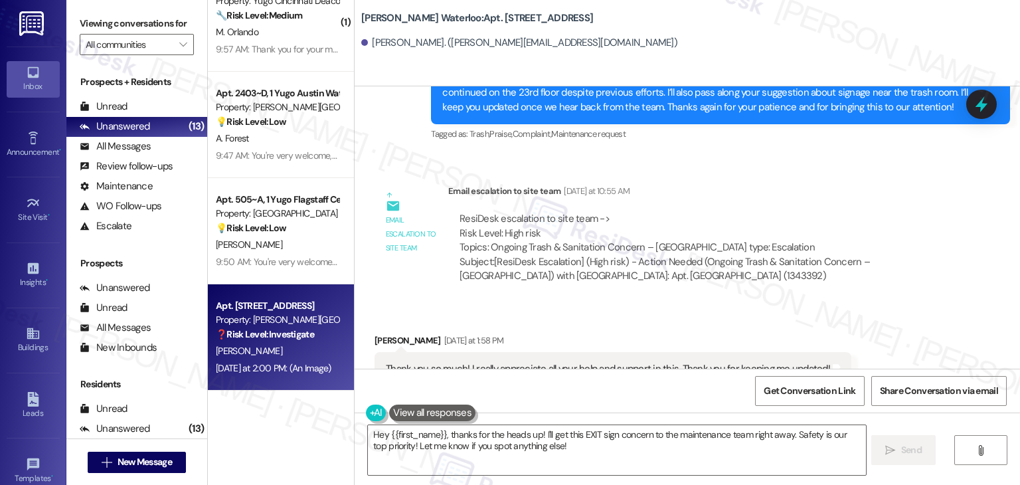
scroll to position [6669, 0]
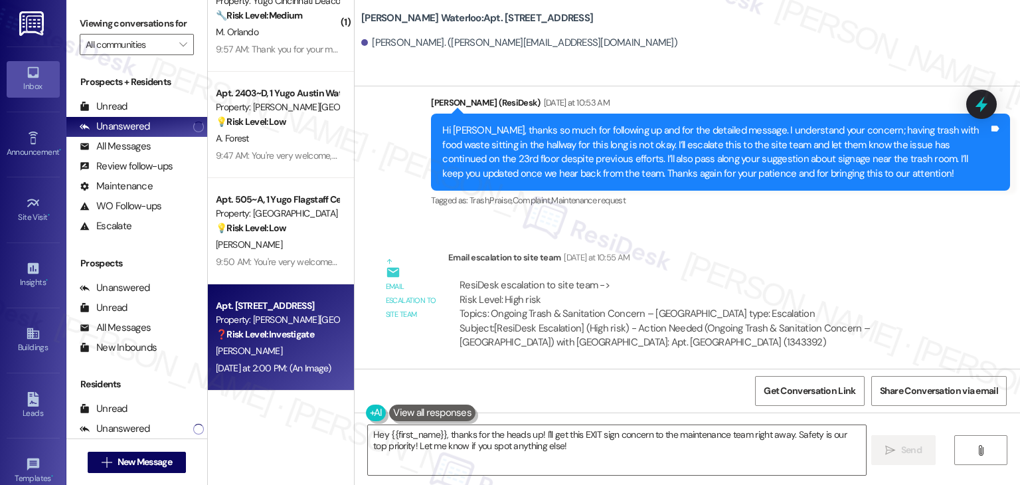
click at [635, 143] on div "Hi [PERSON_NAME], thanks so much for following up and for the detailed message.…" at bounding box center [715, 151] width 546 height 57
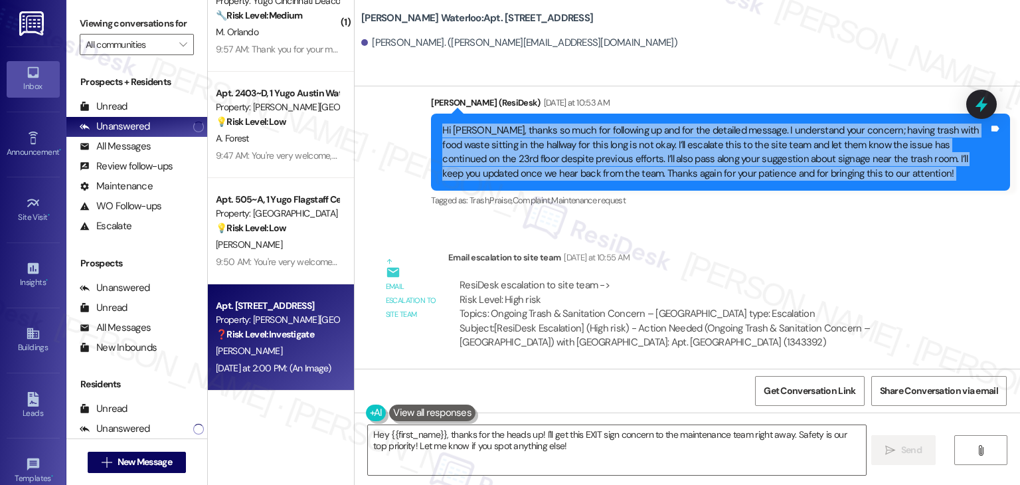
click at [635, 143] on div "Hi [PERSON_NAME], thanks so much for following up and for the detailed message.…" at bounding box center [715, 151] width 546 height 57
copy div "Hi [PERSON_NAME], thanks so much for following up and for the detailed message.…"
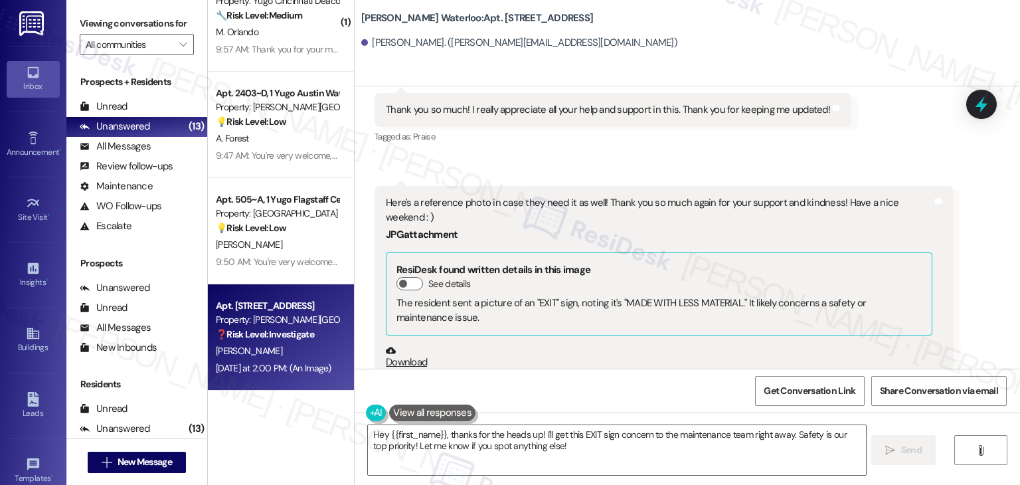
scroll to position [7001, 0]
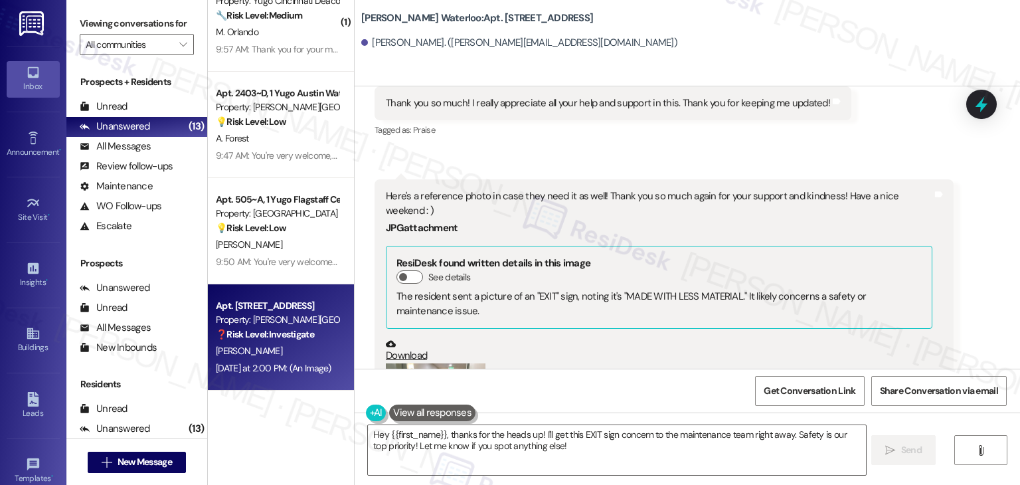
click at [542, 104] on div "Thank you so much! I really appreciate all your help and support in this. Thank…" at bounding box center [608, 103] width 444 height 14
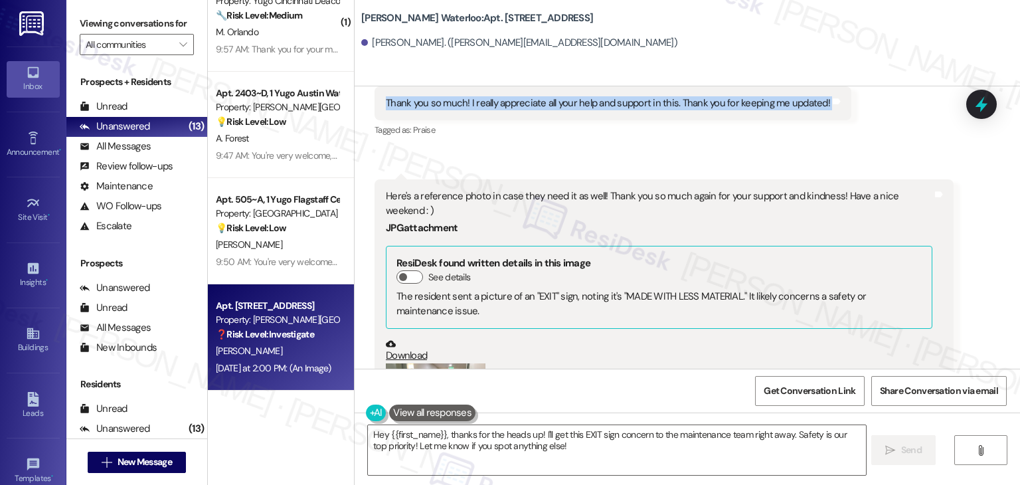
click at [542, 104] on div "Thank you so much! I really appreciate all your help and support in this. Thank…" at bounding box center [608, 103] width 444 height 14
copy div "Thank you so much! I really appreciate all your help and support in this. Thank…"
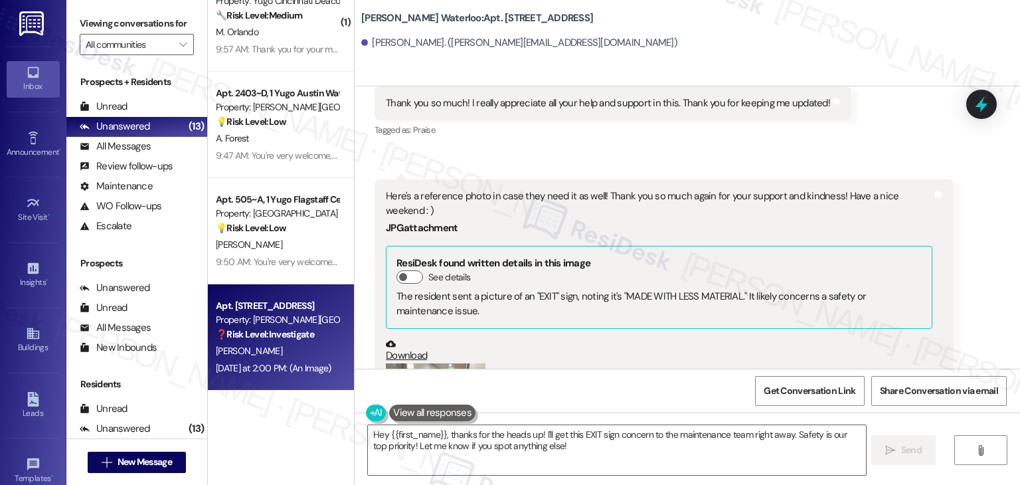
click at [515, 194] on div "Here's a reference photo in case they need it as well! Thank you so much again …" at bounding box center [659, 203] width 546 height 29
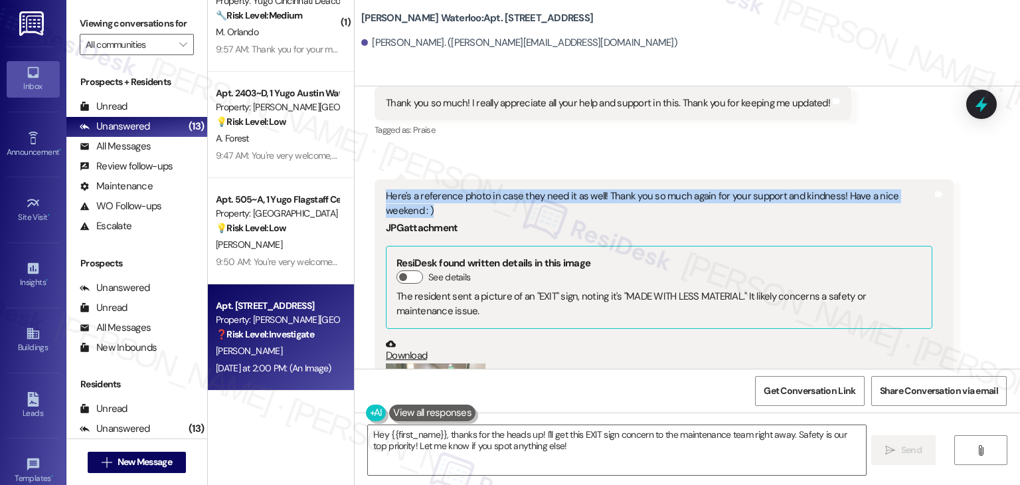
click at [515, 194] on div "Here's a reference photo in case they need it as well! Thank you so much again …" at bounding box center [659, 203] width 546 height 29
copy div "Here's a reference photo in case they need it as well! Thank you so much again …"
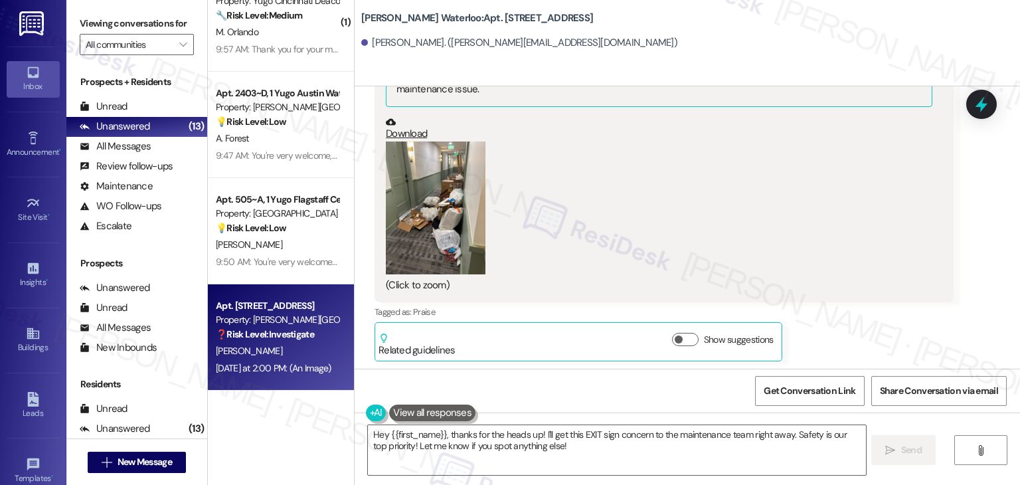
scroll to position [7200, 0]
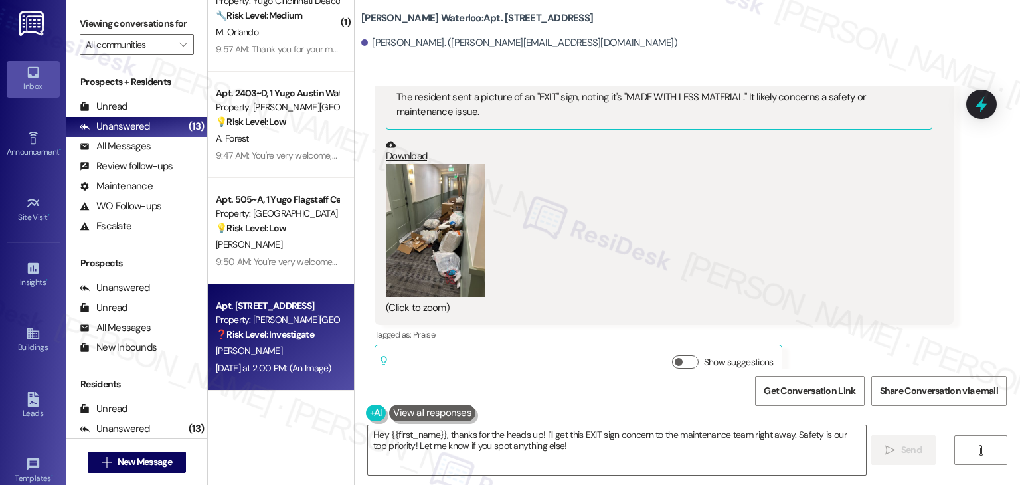
click at [409, 139] on link "Download" at bounding box center [659, 150] width 546 height 23
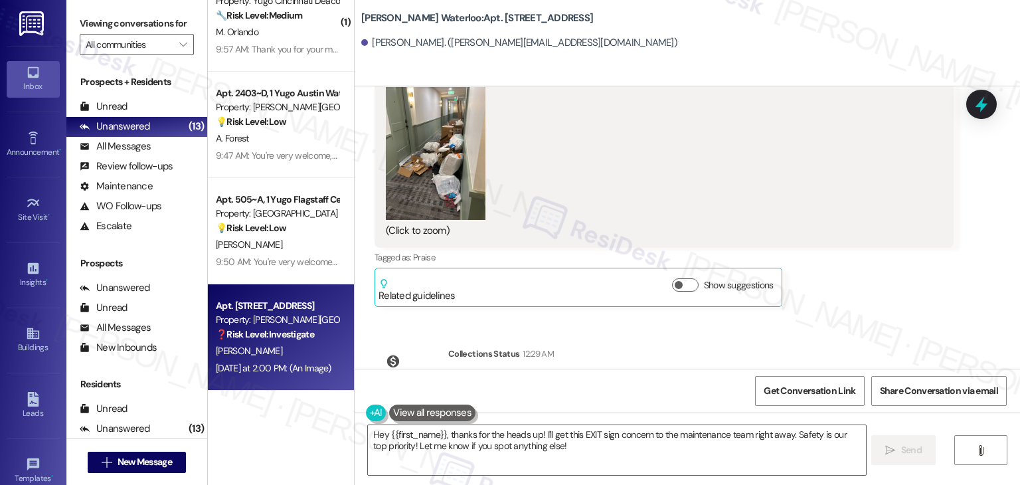
scroll to position [7333, 0]
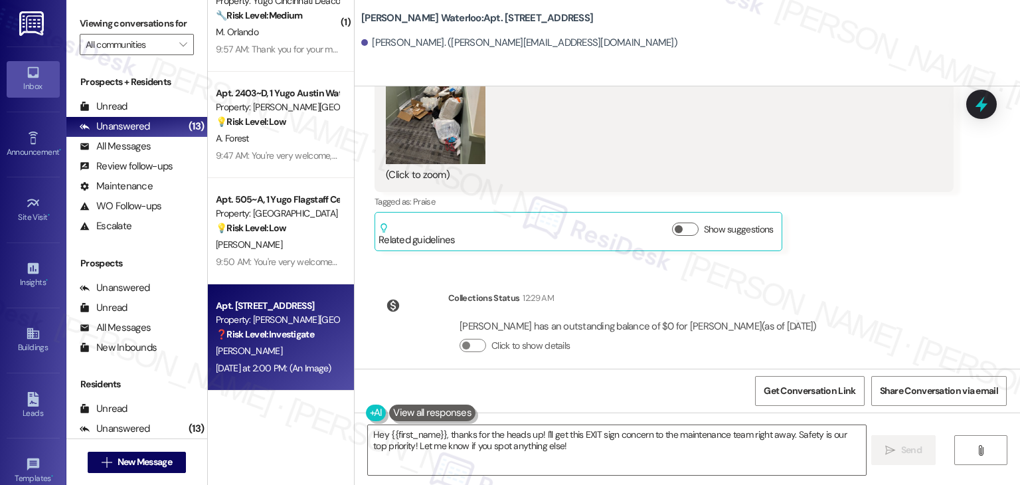
click at [698, 405] on div "Get Conversation Link Share Conversation via email" at bounding box center [686, 390] width 665 height 44
click at [534, 444] on textarea "Hey {{first_name}}, thanks for the heads up! I'll get this EXIT sign concern to…" at bounding box center [616, 450] width 497 height 50
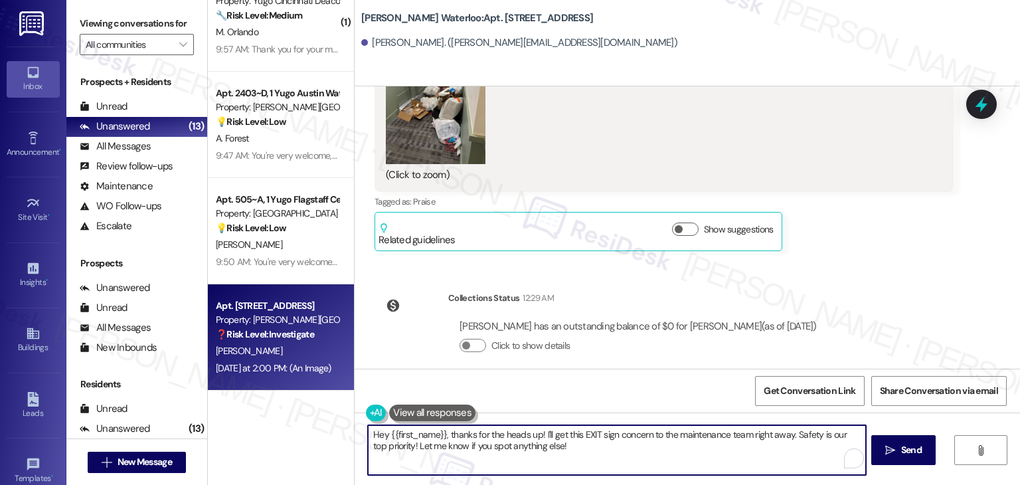
paste textarea "i [PERSON_NAME], thank you so much for sending the photo. I’ll be sure to inclu…"
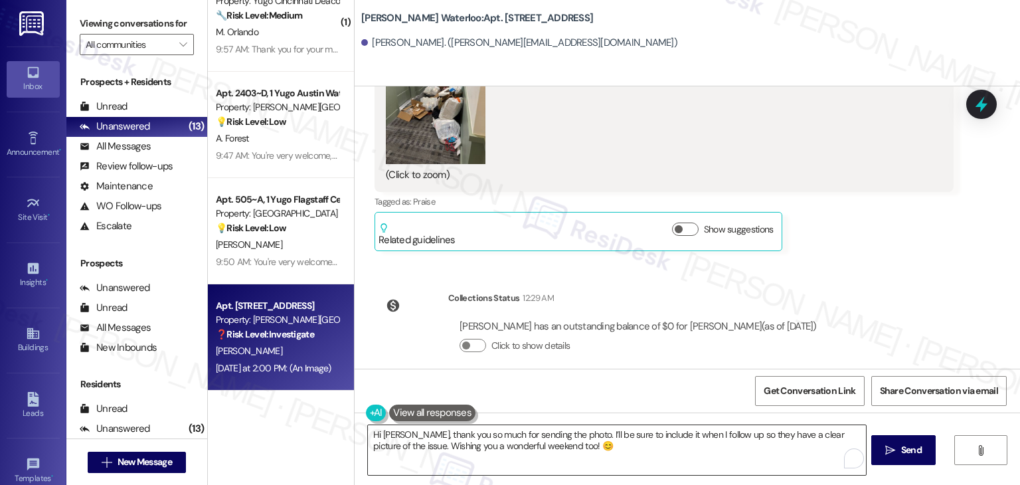
click at [597, 440] on textarea "Hi [PERSON_NAME], thank you so much for sending the photo. I’ll be sure to incl…" at bounding box center [616, 450] width 497 height 50
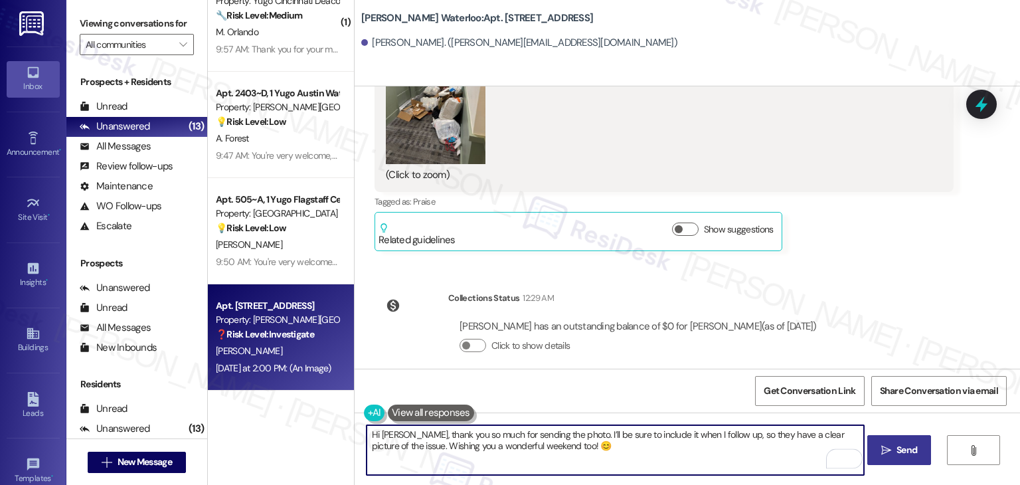
type textarea "Hi [PERSON_NAME], thank you so much for sending the photo. I’ll be sure to incl…"
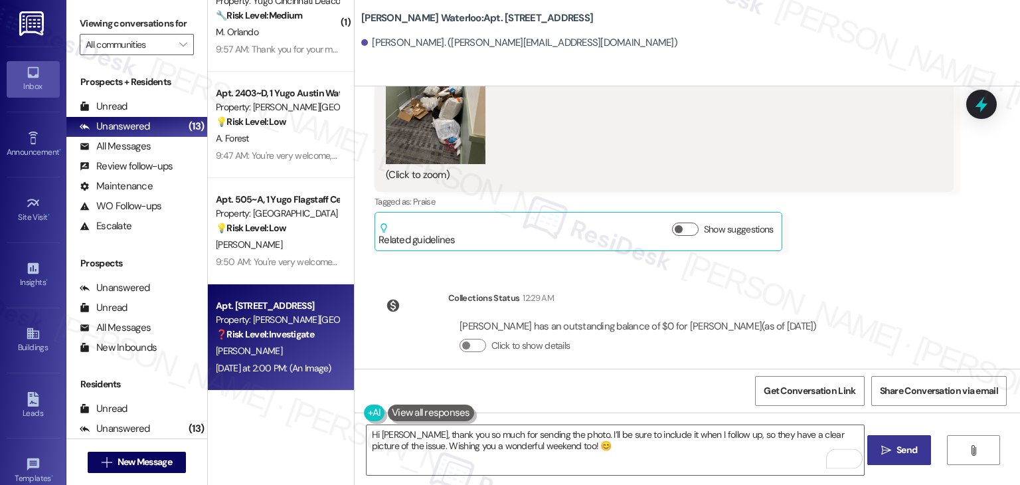
click at [904, 453] on span "Send" at bounding box center [906, 450] width 21 height 14
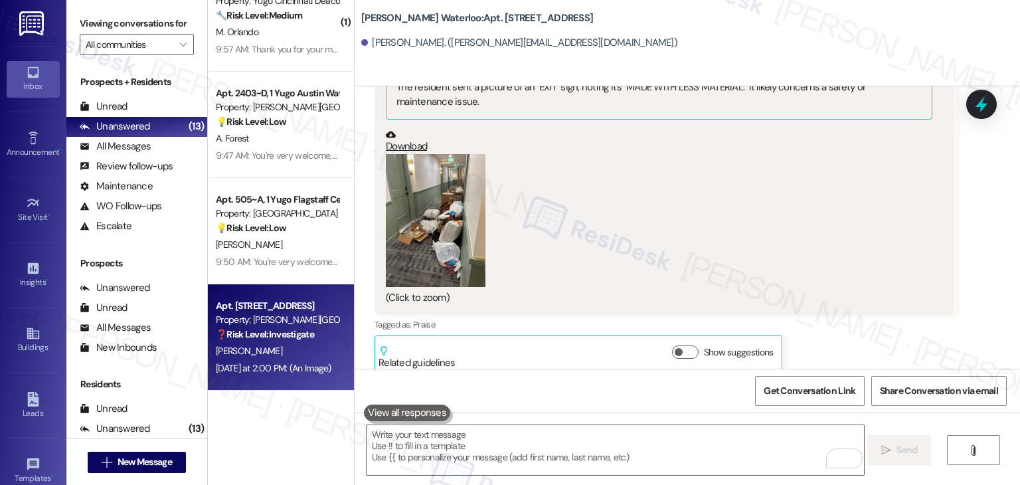
scroll to position [7440, 0]
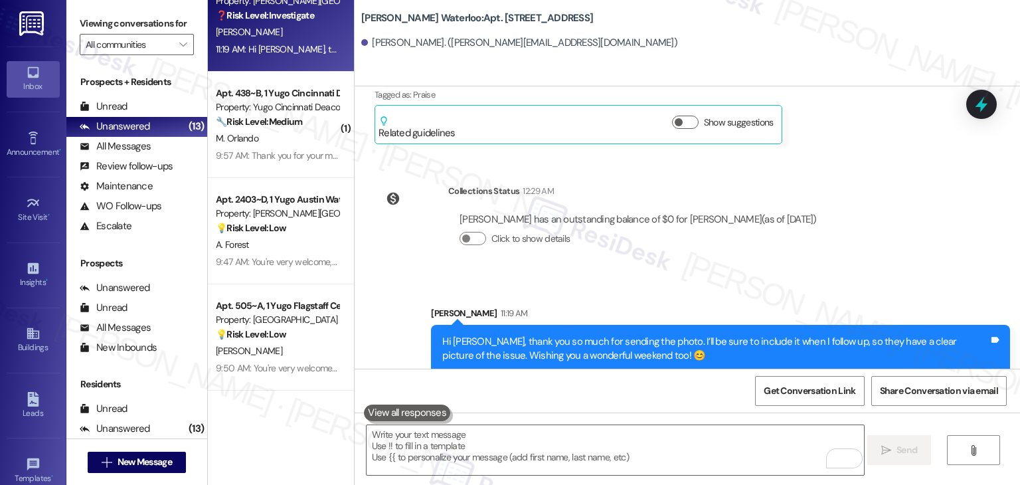
click at [878, 203] on div "WO Opened request: Water is dr... [DATE] 3:34 AM Status : Completed Show detail…" at bounding box center [686, 227] width 665 height 282
click at [988, 108] on icon at bounding box center [981, 104] width 23 height 23
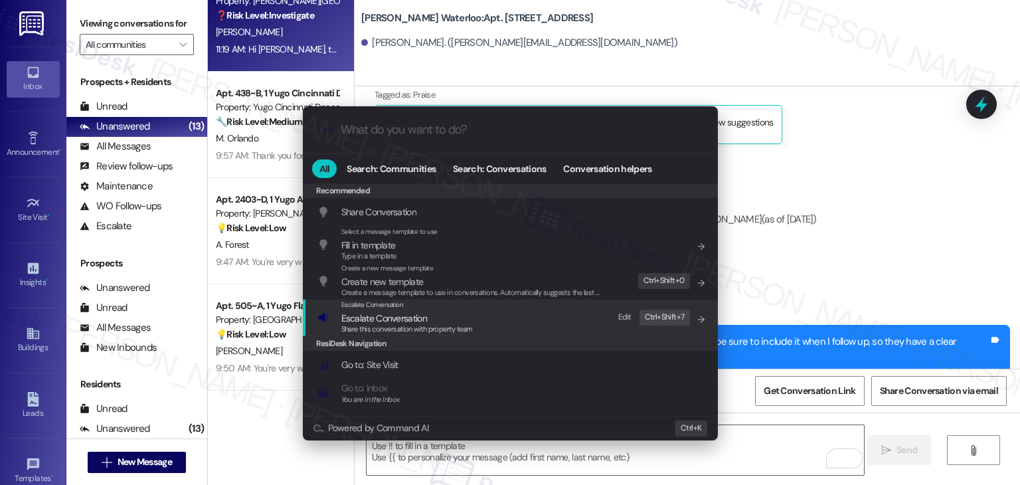
click at [390, 316] on span "Escalate Conversation" at bounding box center [384, 318] width 86 height 12
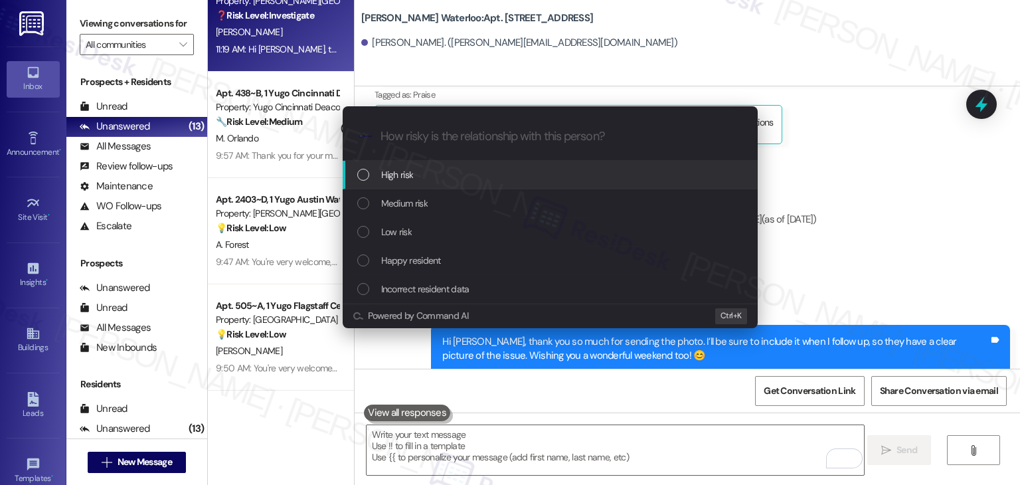
click at [364, 179] on div "List of options" at bounding box center [363, 175] width 12 height 12
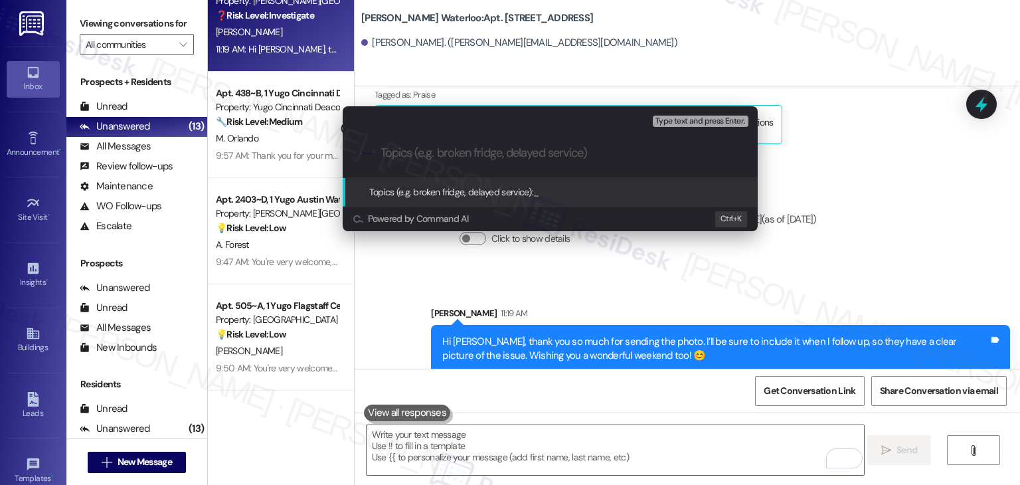
paste input "Trash Accumulation in [GEOGRAPHIC_DATA] – Reference Photo Provided"
type input "Trash Accumulation in [GEOGRAPHIC_DATA] – Reference Photo Provided"
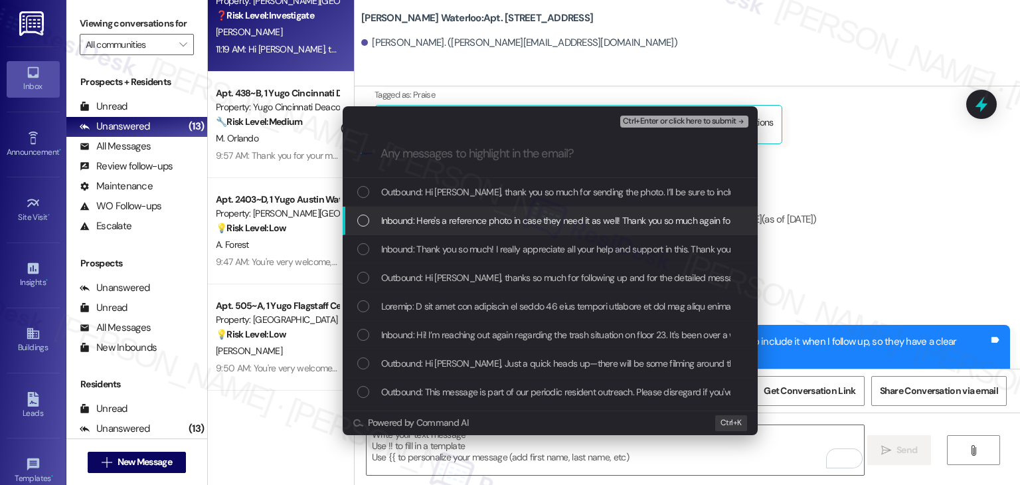
click at [364, 220] on div "List of options" at bounding box center [363, 220] width 12 height 12
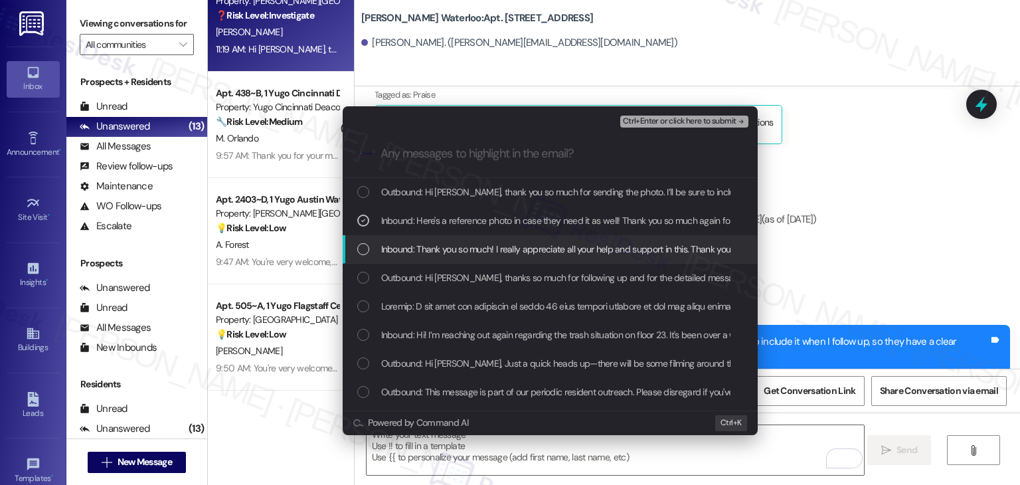
click at [362, 252] on div "List of options" at bounding box center [363, 249] width 12 height 12
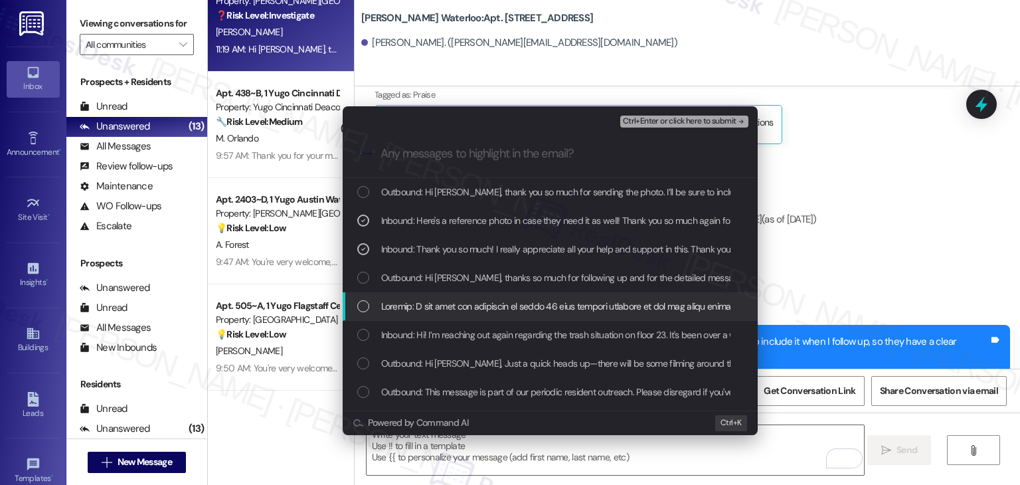
click at [358, 305] on div "List of options" at bounding box center [363, 306] width 12 height 12
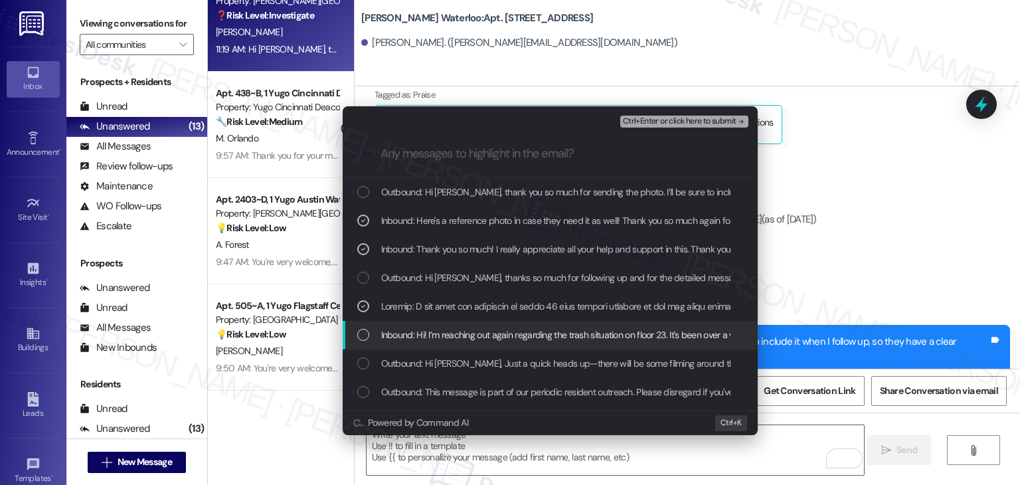
click at [357, 338] on div "List of options" at bounding box center [363, 335] width 12 height 12
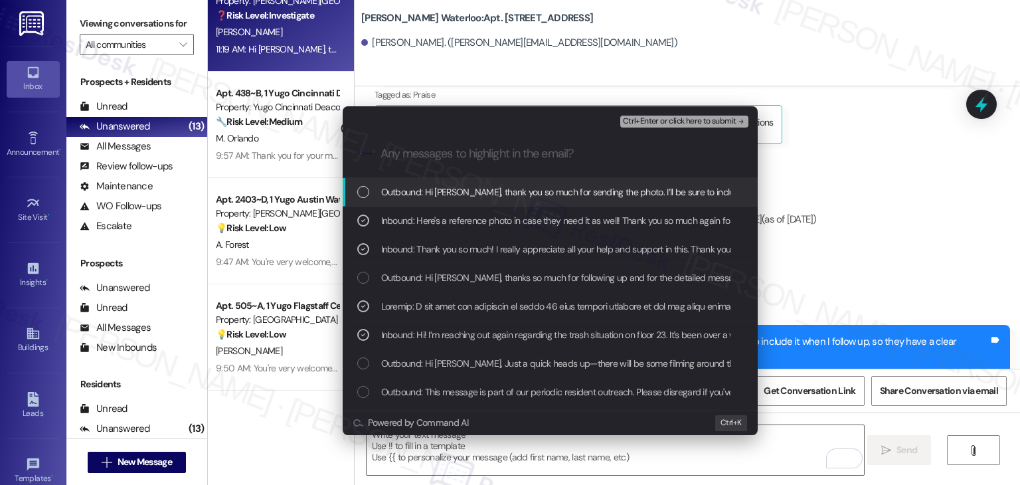
click at [659, 123] on span "Ctrl+Enter or click here to submit" at bounding box center [680, 121] width 114 height 9
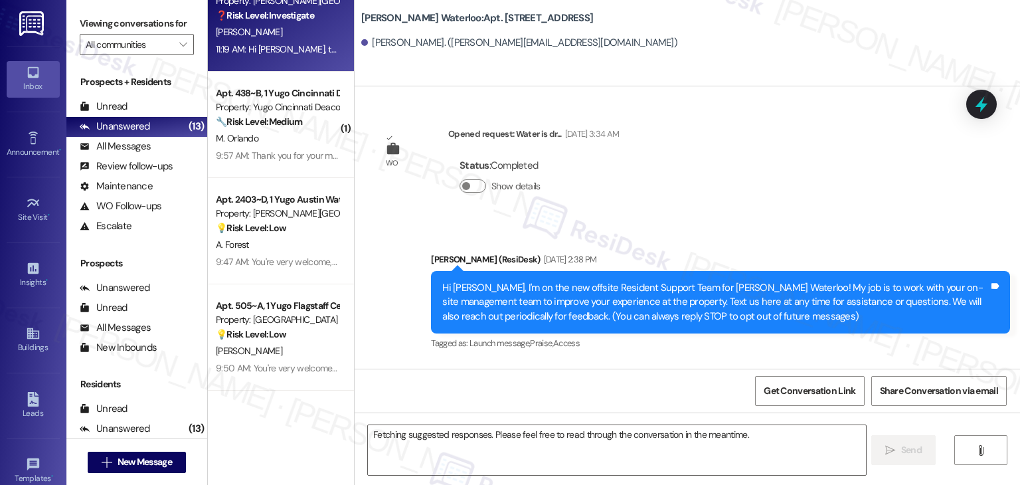
scroll to position [7458, 0]
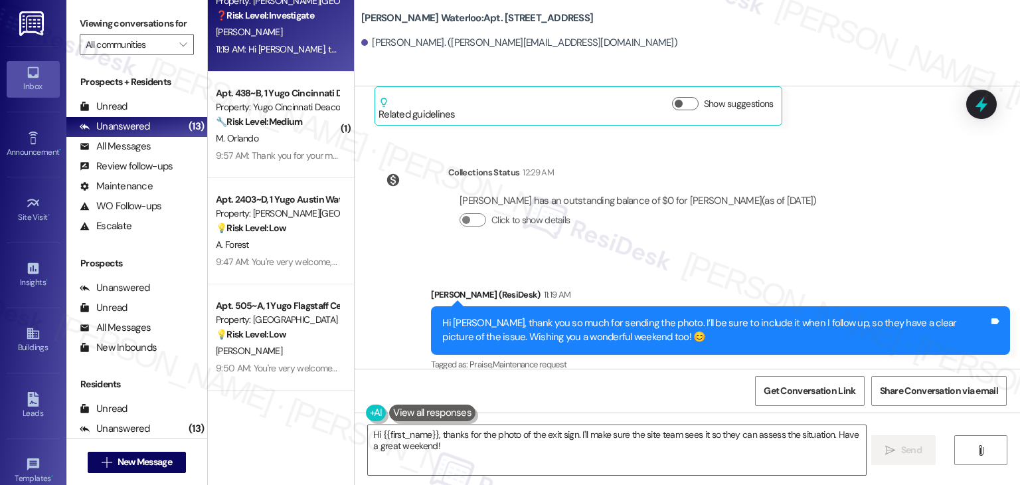
click at [745, 258] on div "Sent via SMS [PERSON_NAME] (ResiDesk) 11:19 AM Hi [PERSON_NAME], thank you so m…" at bounding box center [686, 321] width 665 height 126
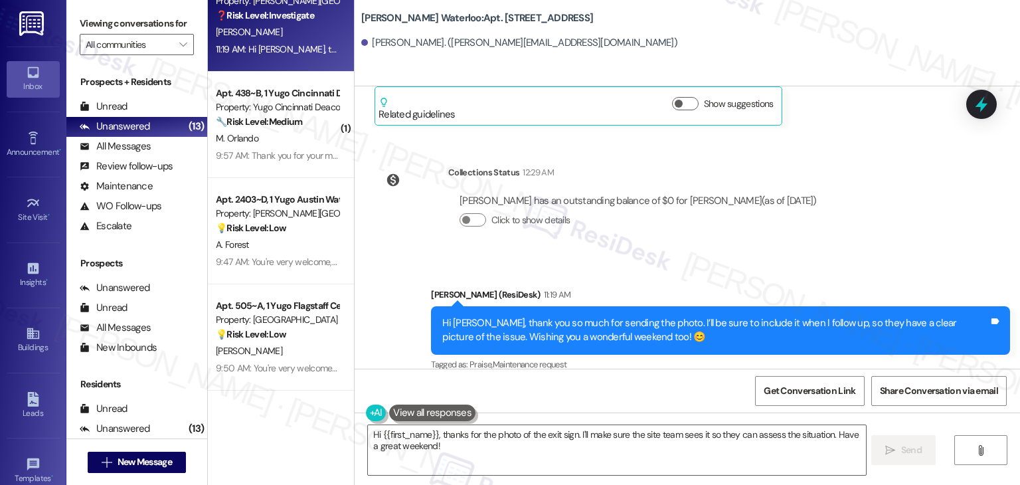
click at [745, 258] on div "Sent via SMS [PERSON_NAME] (ResiDesk) 11:19 AM Hi [PERSON_NAME], thank you so m…" at bounding box center [686, 321] width 665 height 126
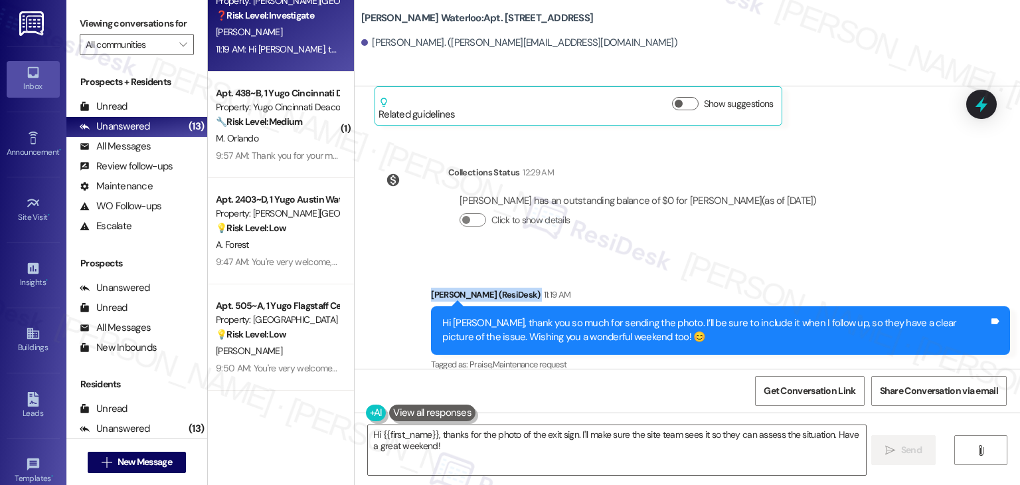
click at [745, 258] on div "Sent via SMS [PERSON_NAME] (ResiDesk) 11:19 AM Hi [PERSON_NAME], thank you so m…" at bounding box center [686, 321] width 665 height 126
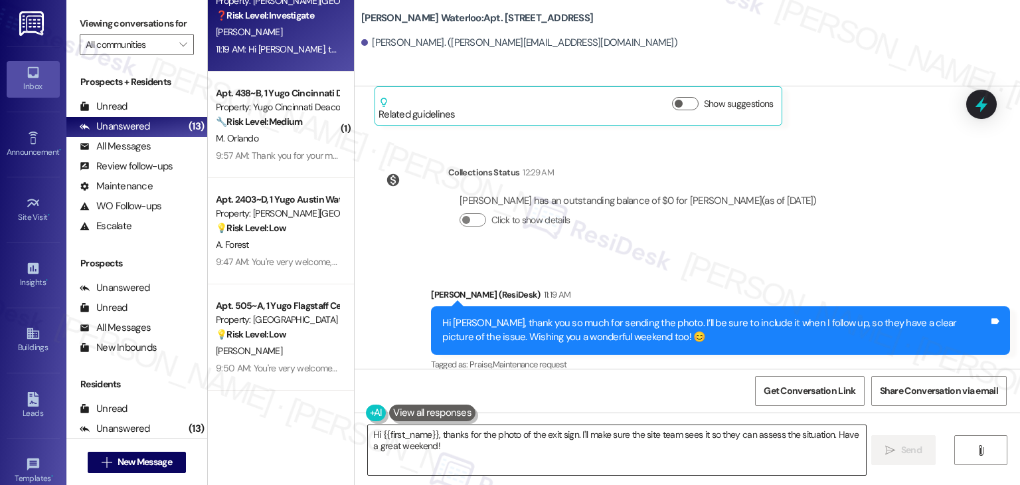
click at [527, 441] on textarea "Hi {{first_name}}, thanks for the photo of the exit sign. I'll make sure the si…" at bounding box center [616, 450] width 497 height 50
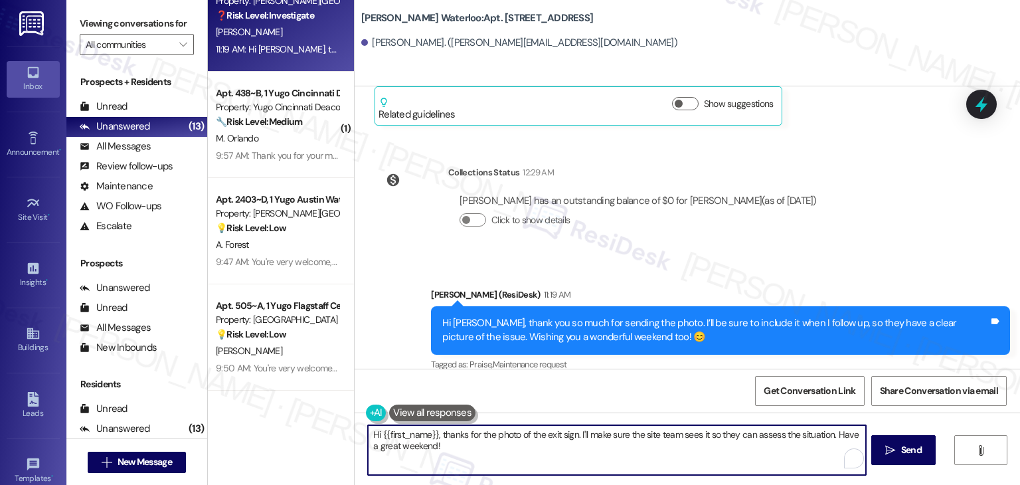
click at [527, 441] on textarea "Hi {{first_name}}, thanks for the photo of the exit sign. I'll make sure the si…" at bounding box center [616, 450] width 497 height 50
paste textarea "[PERSON_NAME], I’ve shared your concern with the site team. They mentioned that…"
type textarea "Hi [PERSON_NAME], I’ve shared your concern with the site team. They mentioned t…"
click at [641, 445] on textarea "Hi [PERSON_NAME], I’ve shared your concern with the site team. They mentioned t…" at bounding box center [616, 450] width 497 height 50
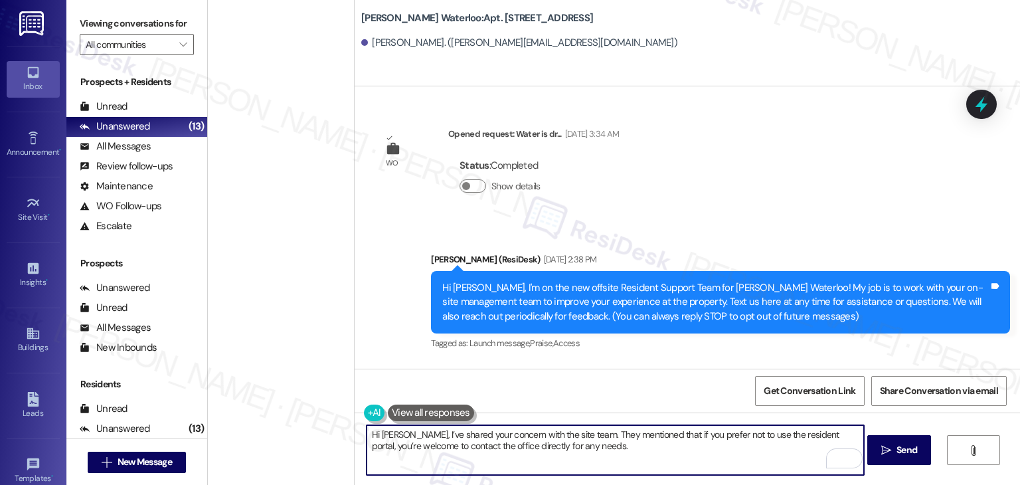
scroll to position [7458, 0]
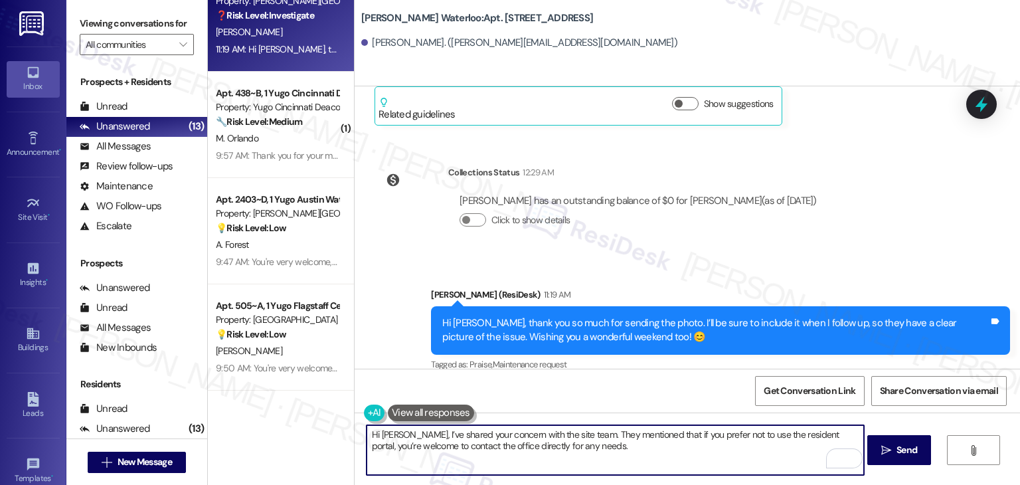
click at [519, 433] on textarea "Hi [PERSON_NAME], I’ve shared your concern with the site team. They mentioned t…" at bounding box center [614, 450] width 497 height 50
click at [518, 433] on textarea "Hi [PERSON_NAME], I’ve shared your concern with the site team. They mentioned t…" at bounding box center [614, 450] width 497 height 50
